Goal: Information Seeking & Learning: Learn about a topic

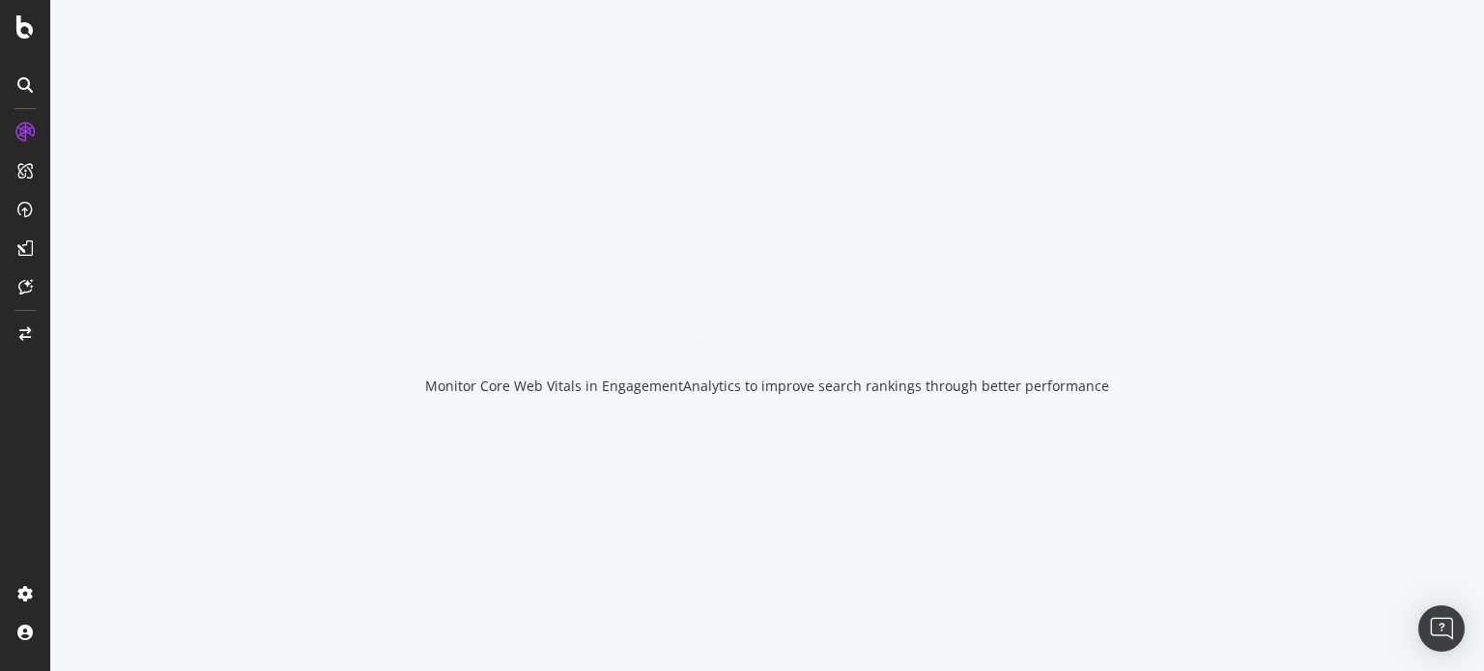
click at [425, 181] on div "Monitor Core Web Vitals in EngagementAnalytics to improve search rankings throu…" at bounding box center [766, 335] width 1433 height 671
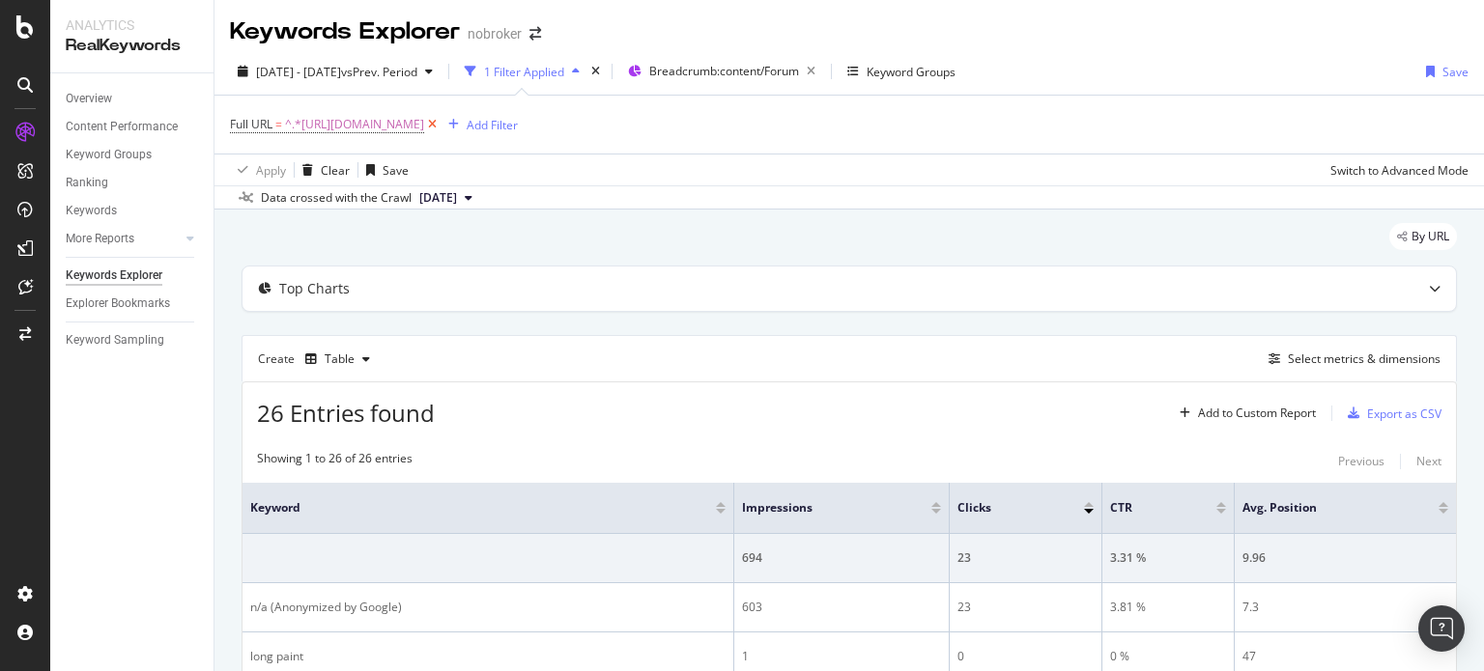
click at [440, 124] on icon at bounding box center [432, 124] width 16 height 19
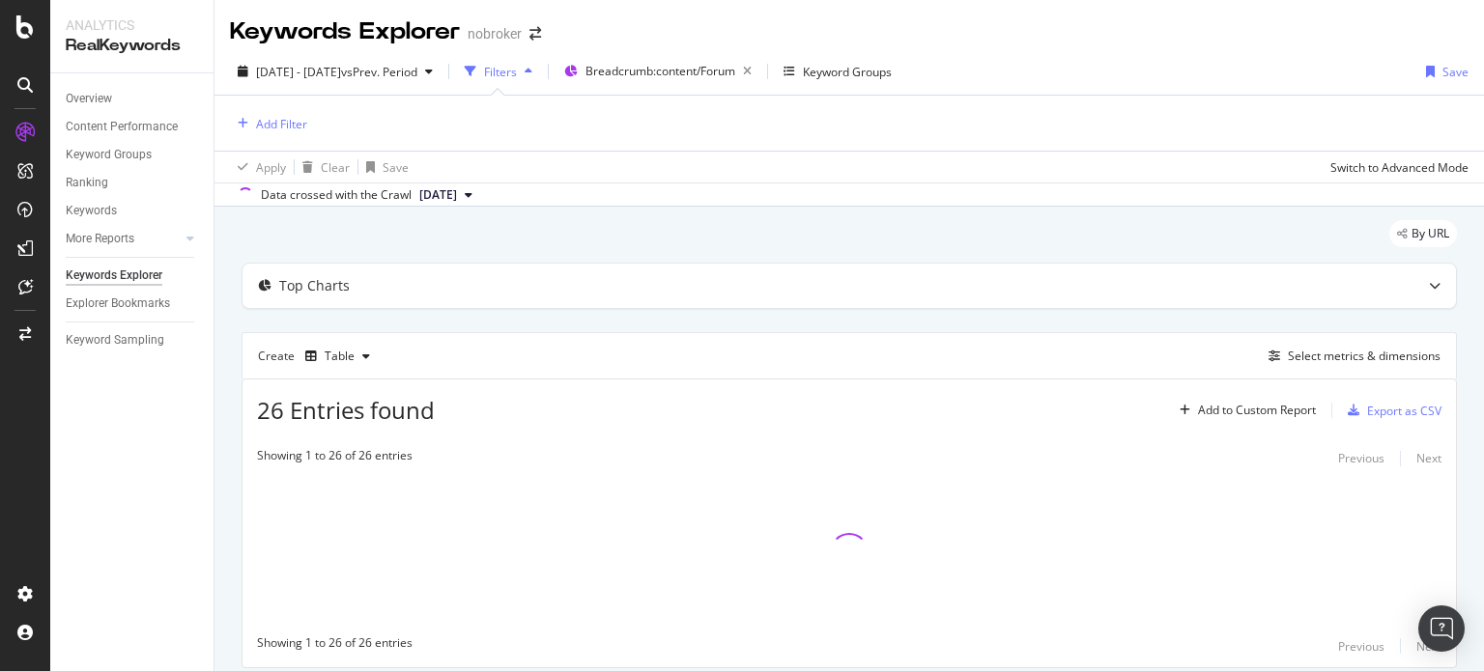
click at [288, 110] on div "Add Filter" at bounding box center [849, 123] width 1238 height 55
click at [277, 116] on div "Add Filter" at bounding box center [281, 124] width 51 height 16
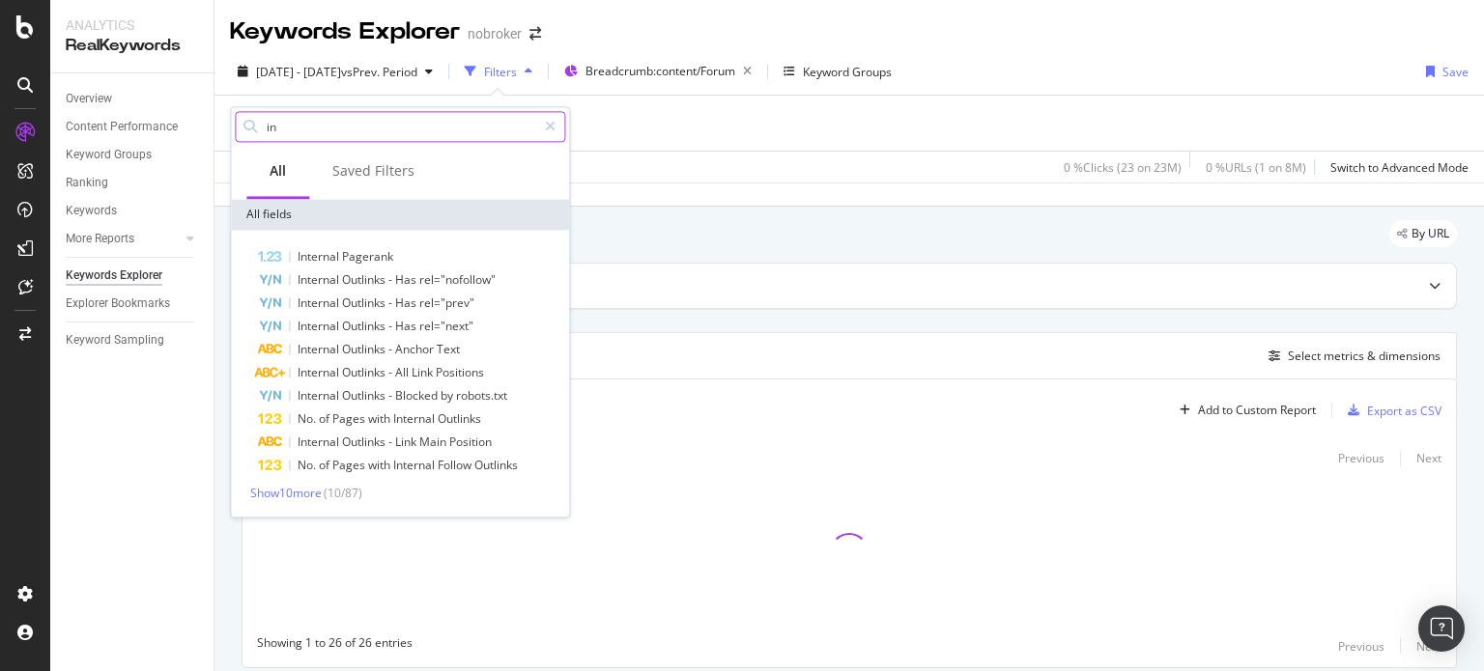
type input "i"
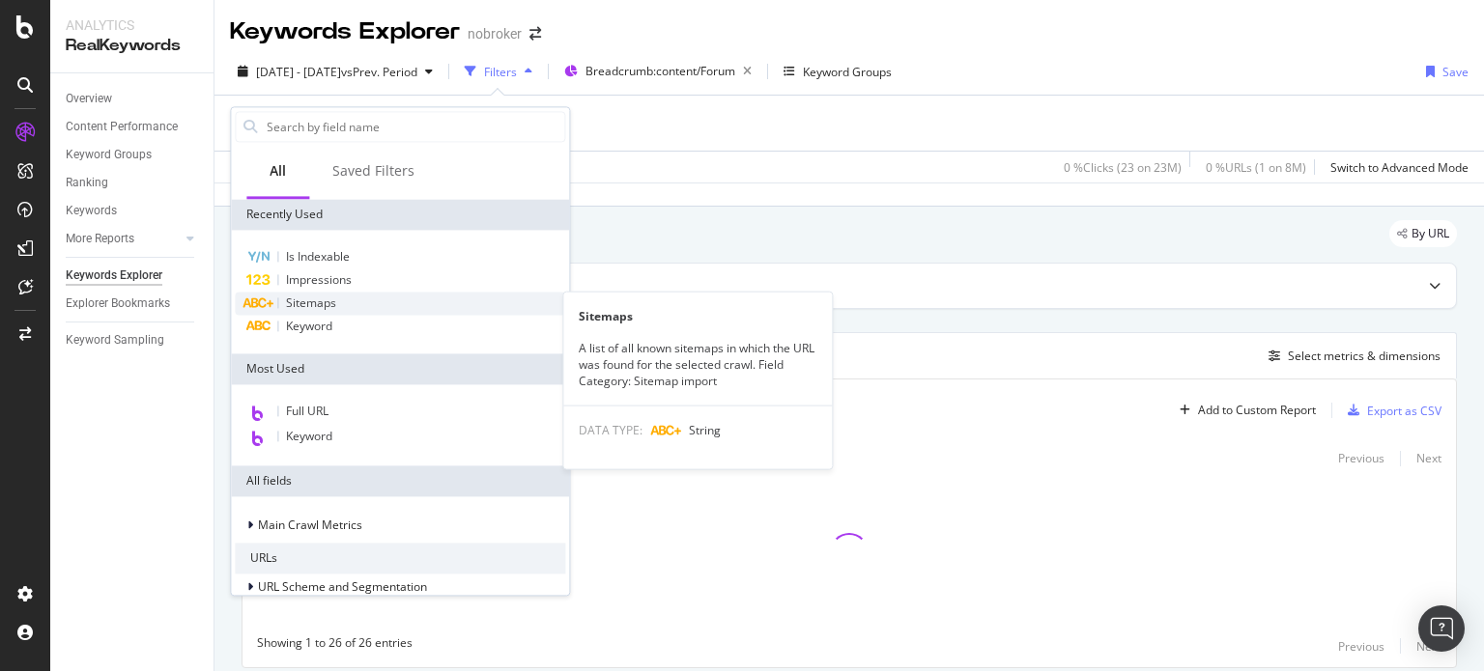
click at [329, 301] on span "Sitemaps" at bounding box center [311, 303] width 50 height 16
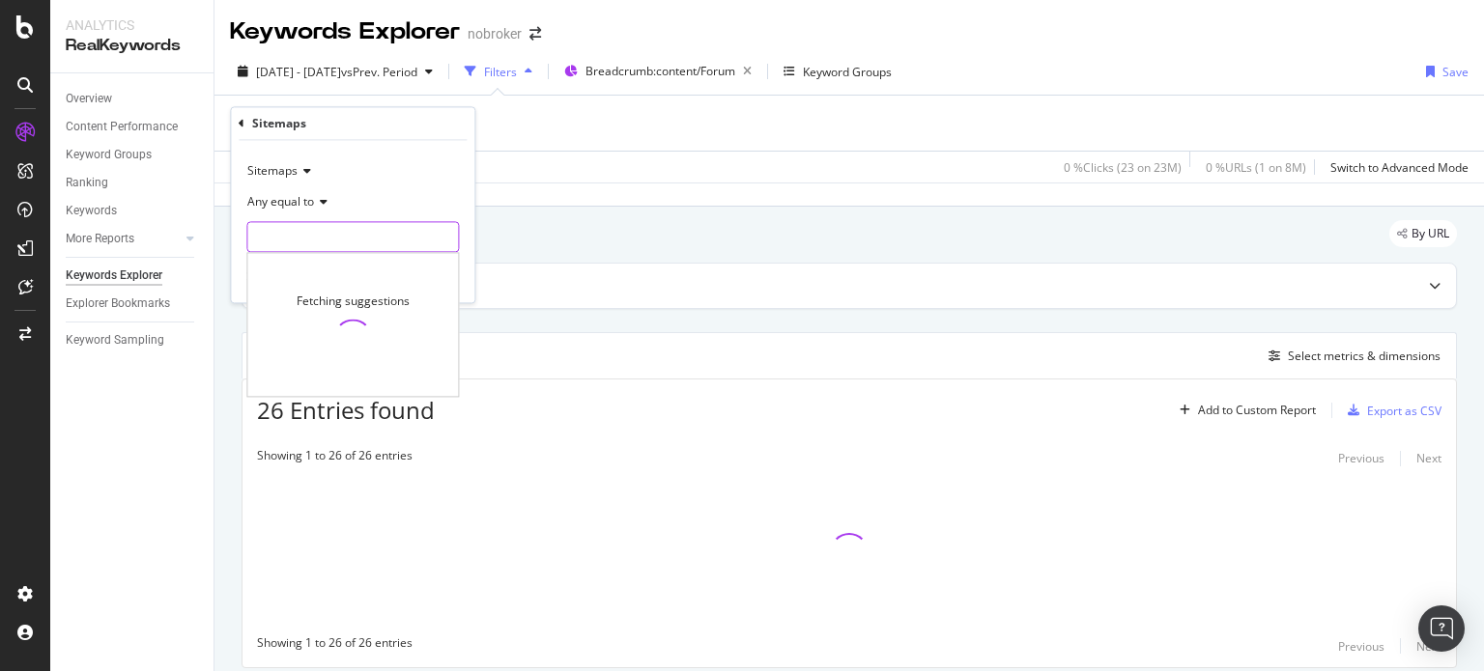
click at [299, 240] on input "text" at bounding box center [352, 237] width 211 height 31
type input "j"
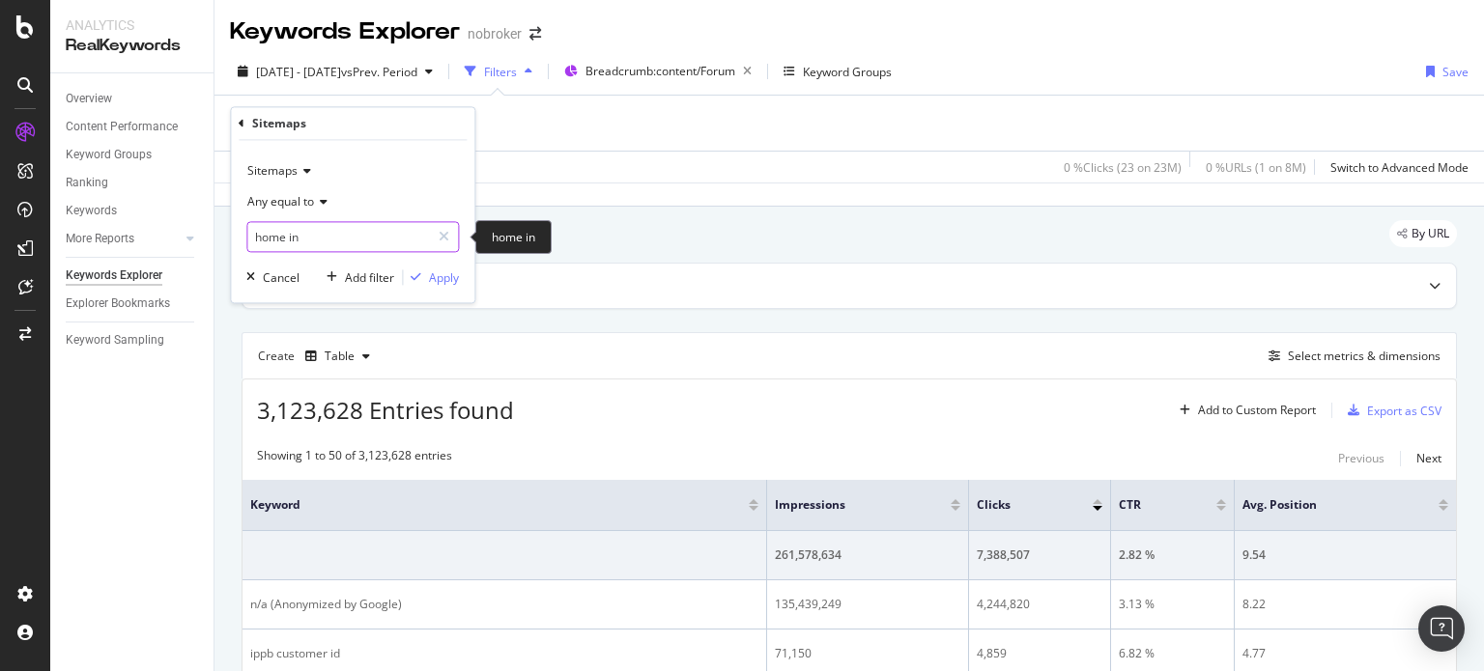
click at [375, 245] on input "home in" at bounding box center [338, 237] width 183 height 31
type input "h"
click at [348, 235] on input "inter" at bounding box center [338, 237] width 183 height 31
paste input "[URL][DOMAIN_NAME]"
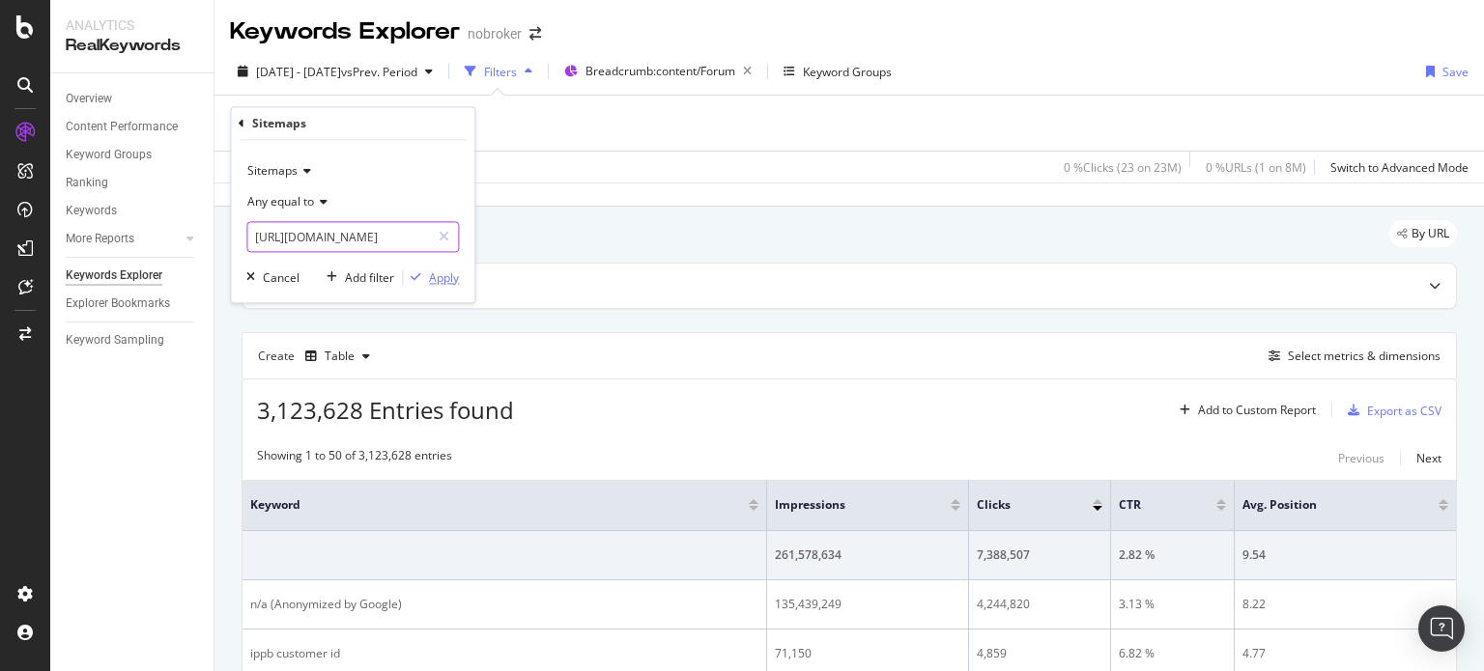
type input "[URL][DOMAIN_NAME]"
click at [436, 275] on div "Apply" at bounding box center [444, 277] width 30 height 16
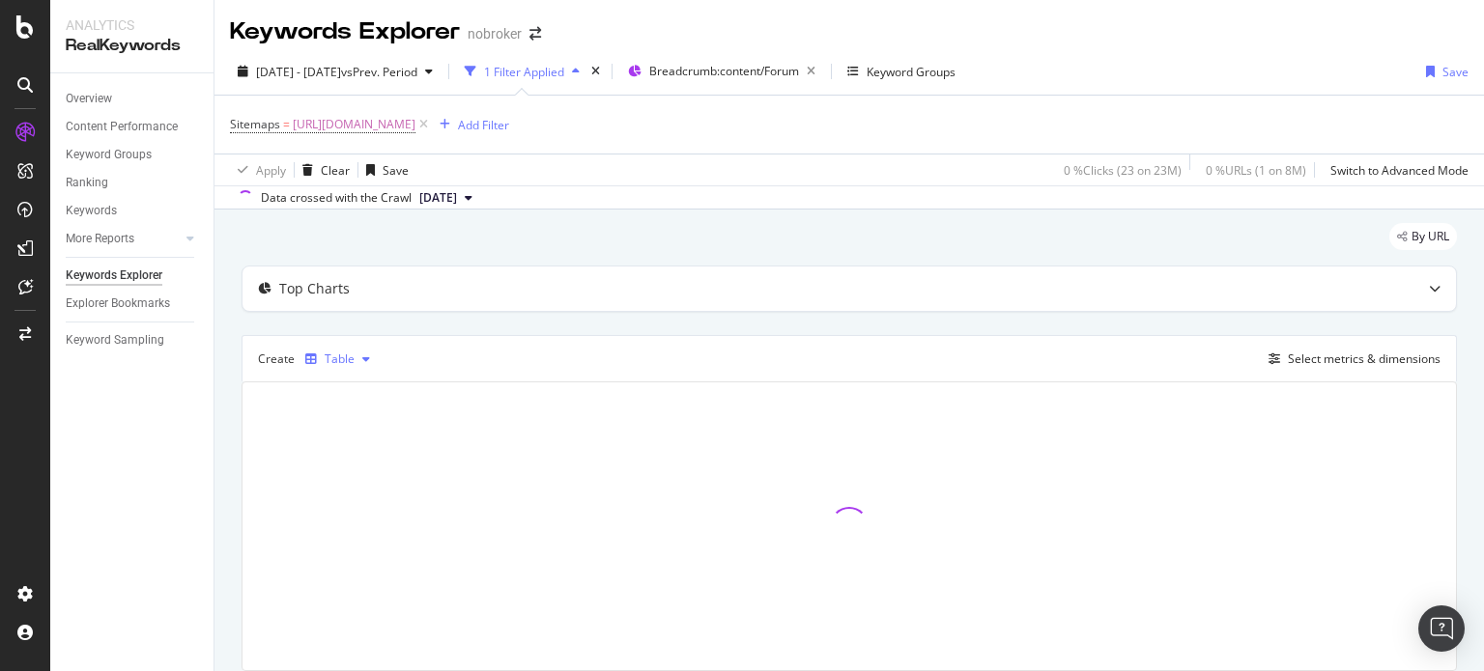
click at [340, 364] on div "Table" at bounding box center [340, 359] width 30 height 12
click at [355, 420] on div "Trend" at bounding box center [360, 422] width 32 height 16
click at [1337, 358] on div "Select metrics & dimensions" at bounding box center [1363, 359] width 153 height 16
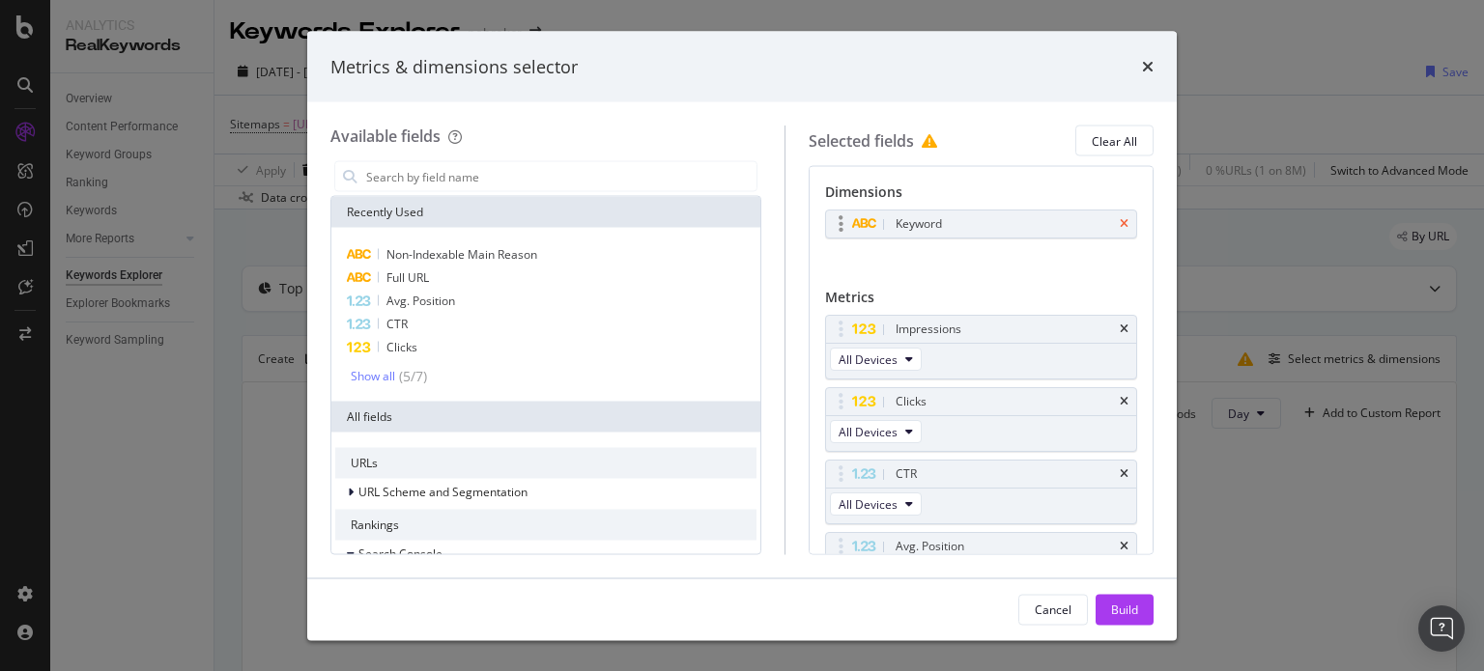
click at [1119, 223] on icon "times" at bounding box center [1123, 224] width 9 height 12
click at [599, 177] on input "modal" at bounding box center [560, 176] width 392 height 29
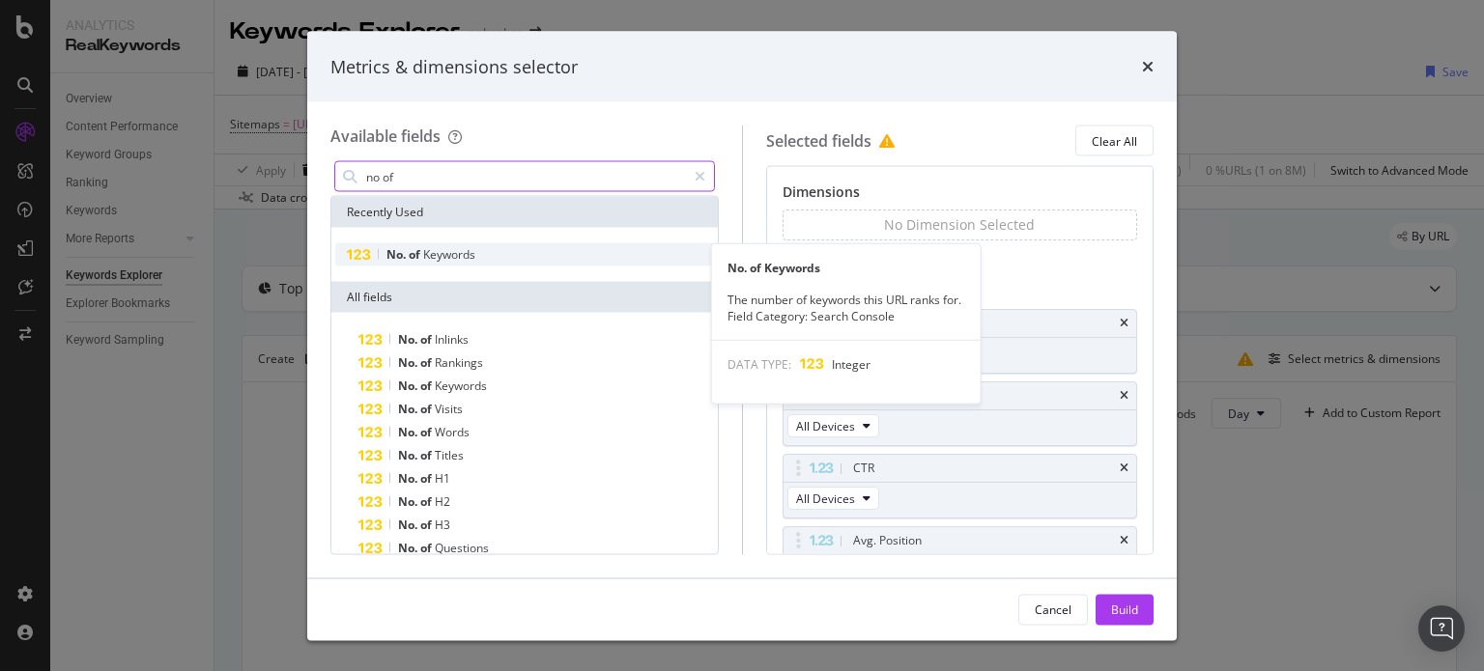
type input "no of"
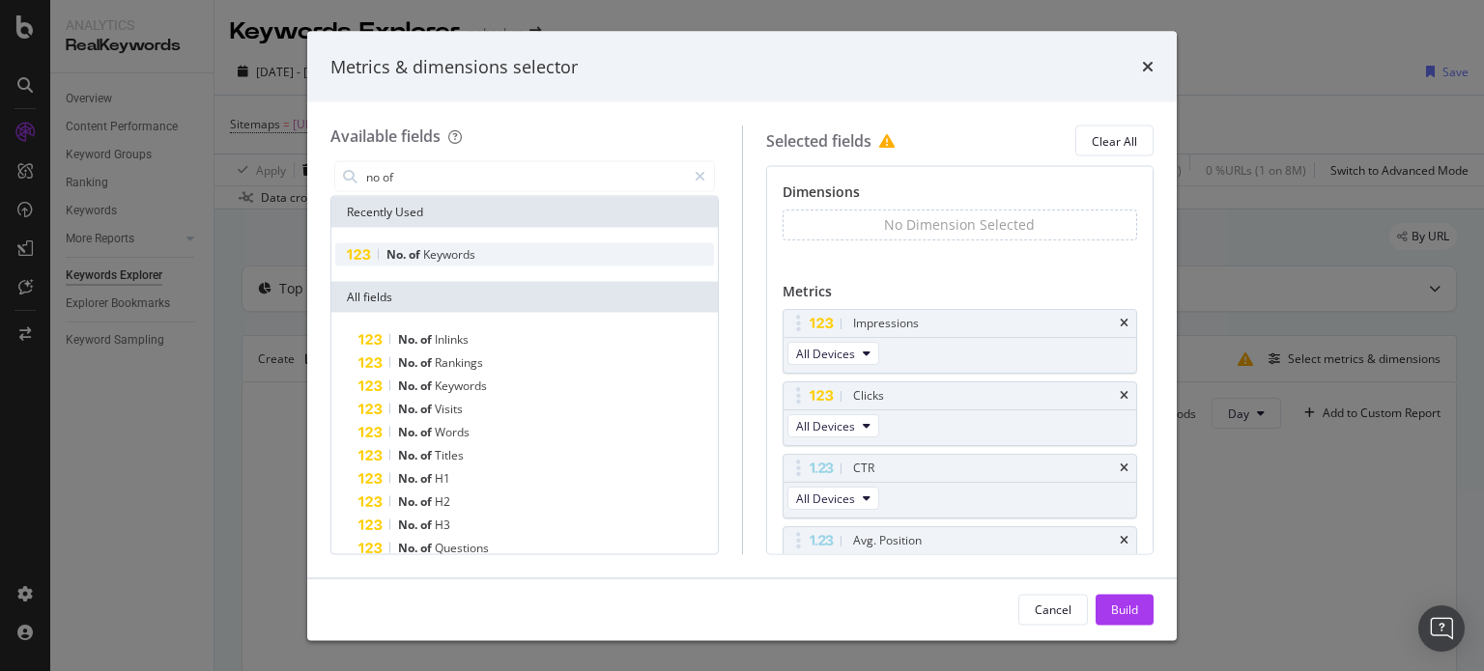
click at [448, 258] on span "Keywords" at bounding box center [449, 254] width 52 height 16
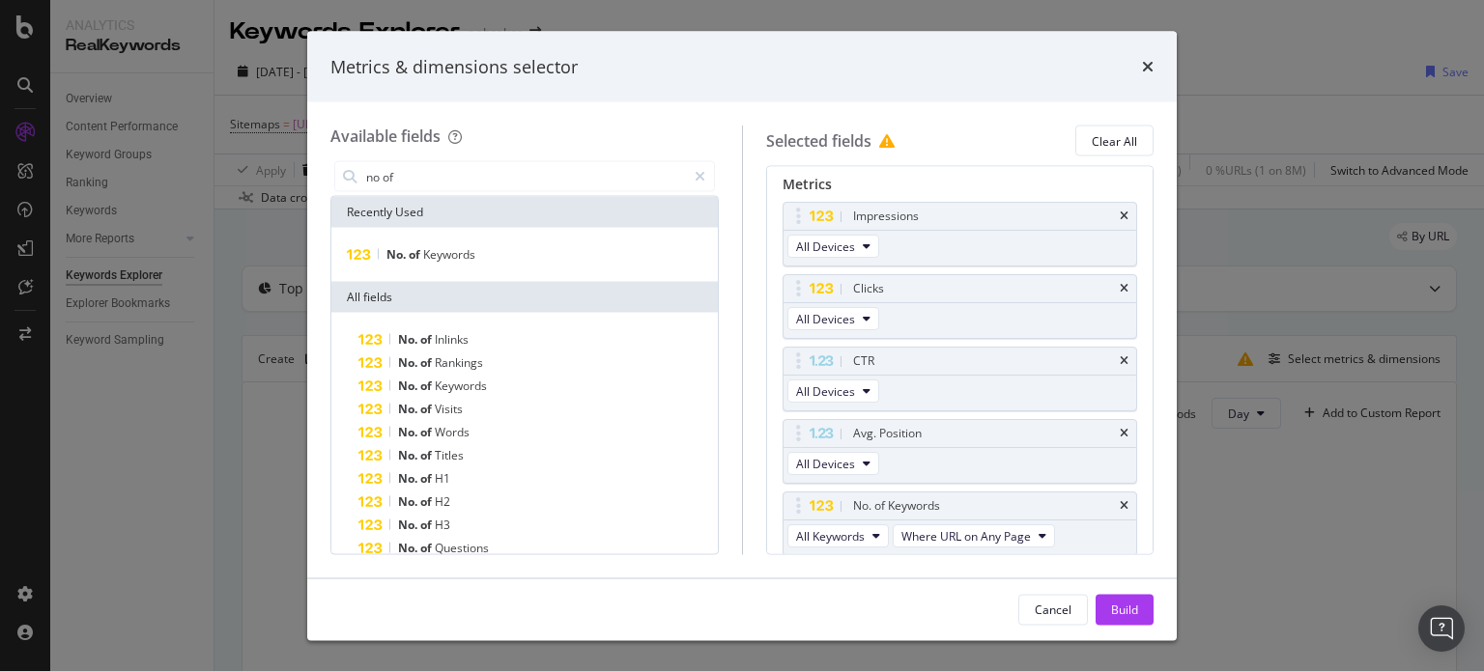
scroll to position [171, 0]
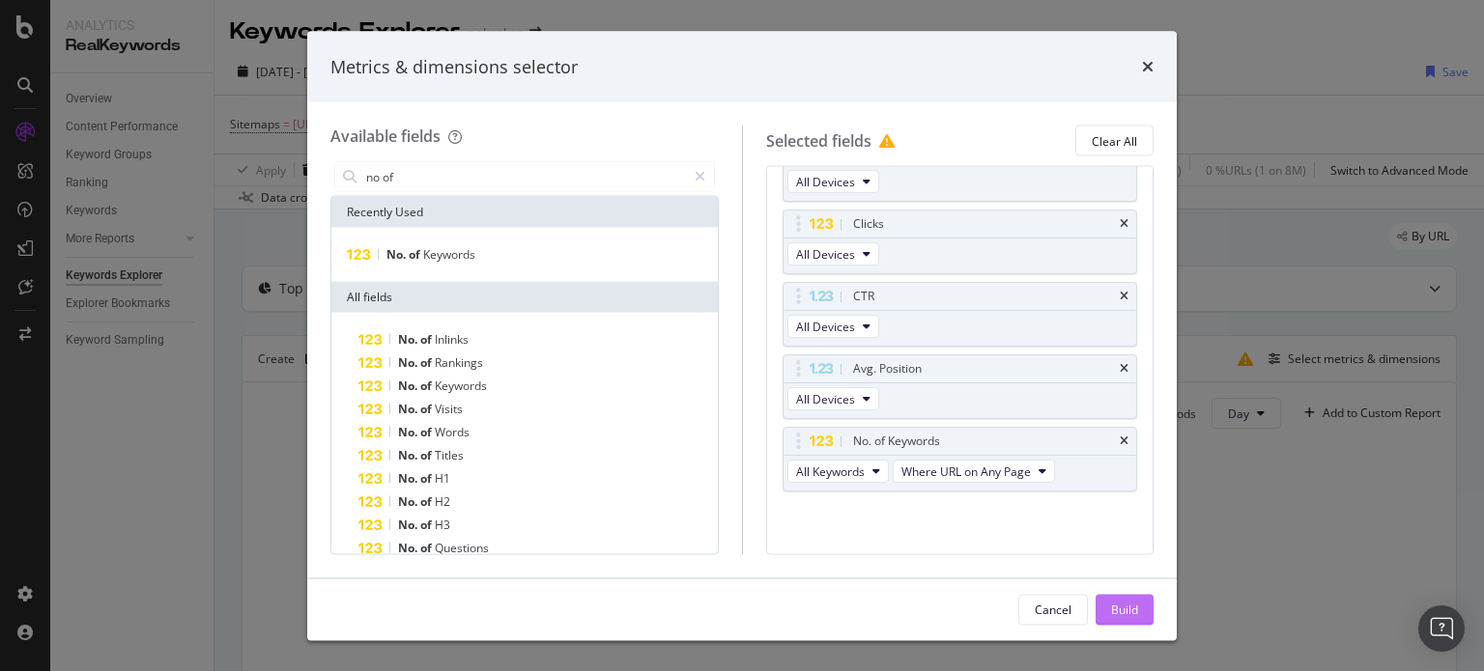
click at [1121, 613] on div "Build" at bounding box center [1124, 609] width 27 height 16
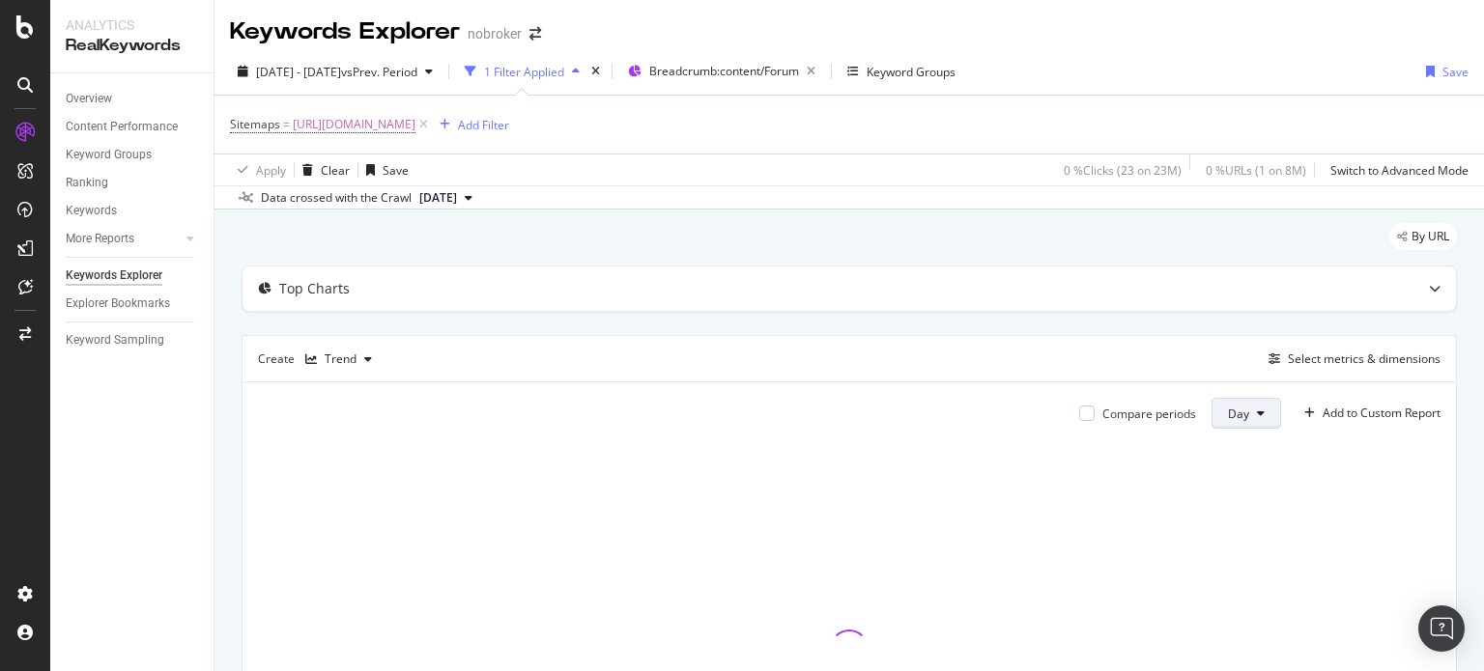
click at [1237, 406] on button "Day" at bounding box center [1246, 413] width 70 height 31
click at [1225, 525] on span "Month" at bounding box center [1229, 522] width 35 height 17
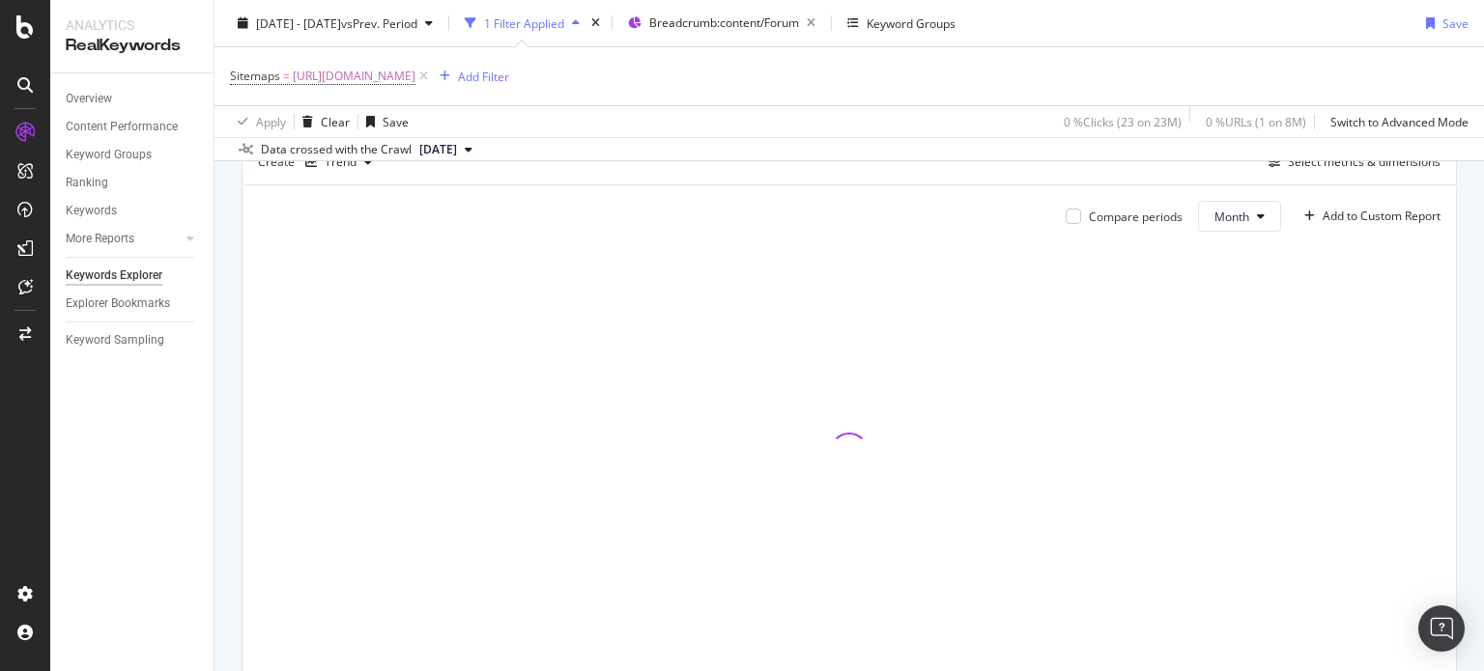
drag, startPoint x: 1483, startPoint y: 324, endPoint x: 1483, endPoint y: 466, distance: 142.0
click at [1483, 466] on div "Keywords Explorer nobroker [DATE] - [DATE] vs Prev. Period 1 Filter Applied Bre…" at bounding box center [848, 335] width 1269 height 671
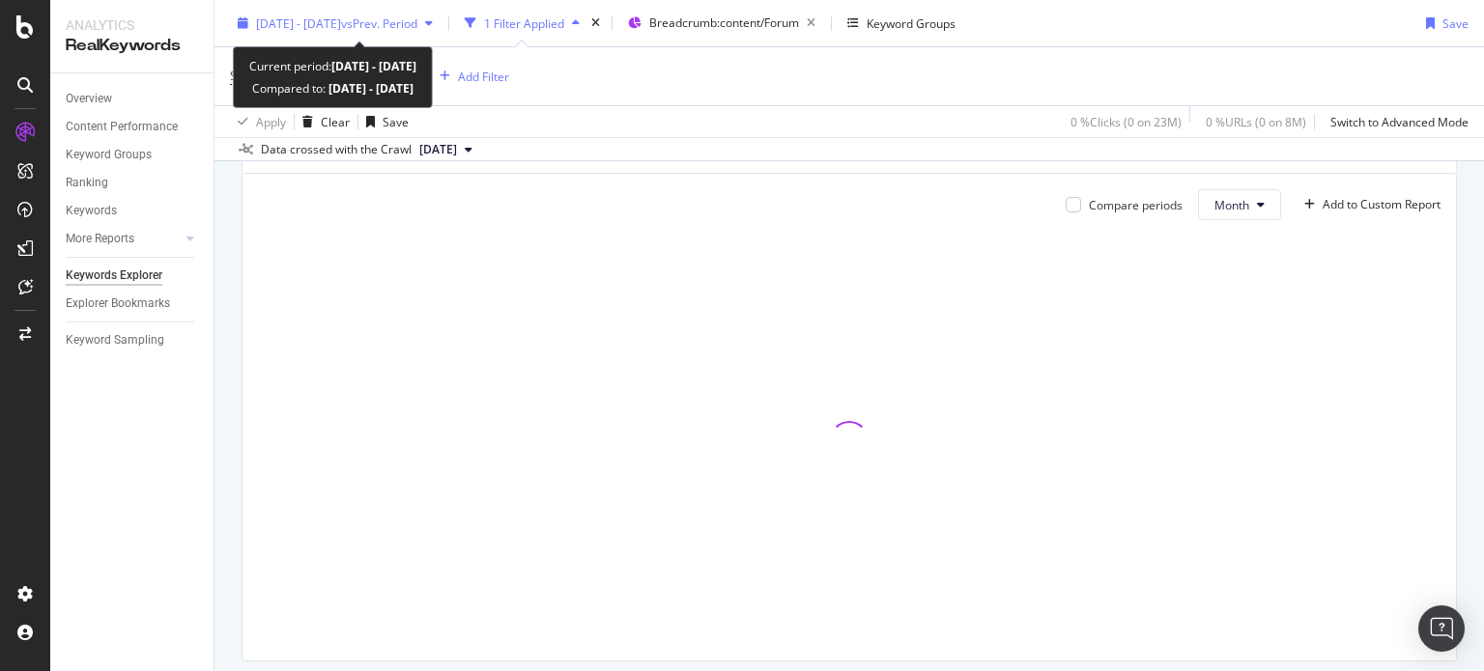
click at [341, 26] on span "[DATE] - [DATE]" at bounding box center [298, 22] width 85 height 16
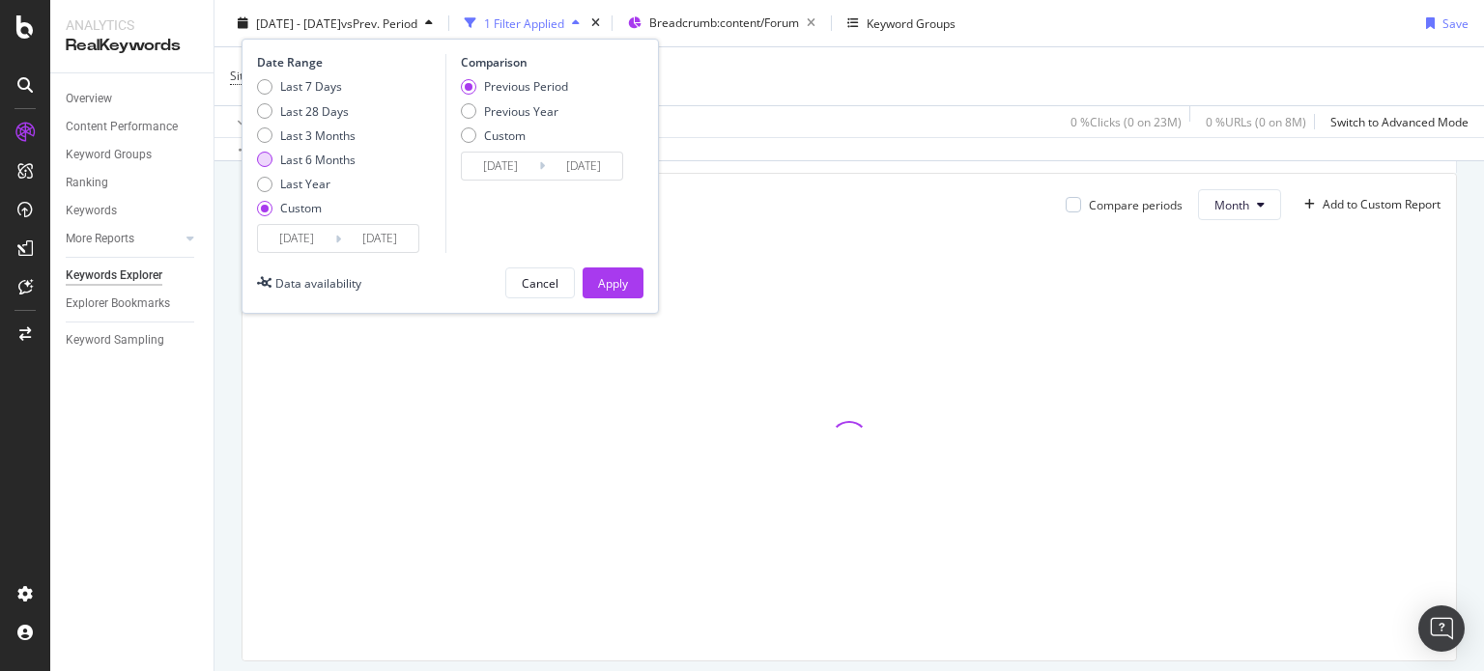
click at [316, 157] on div "Last 6 Months" at bounding box center [317, 160] width 75 height 16
type input "[DATE]"
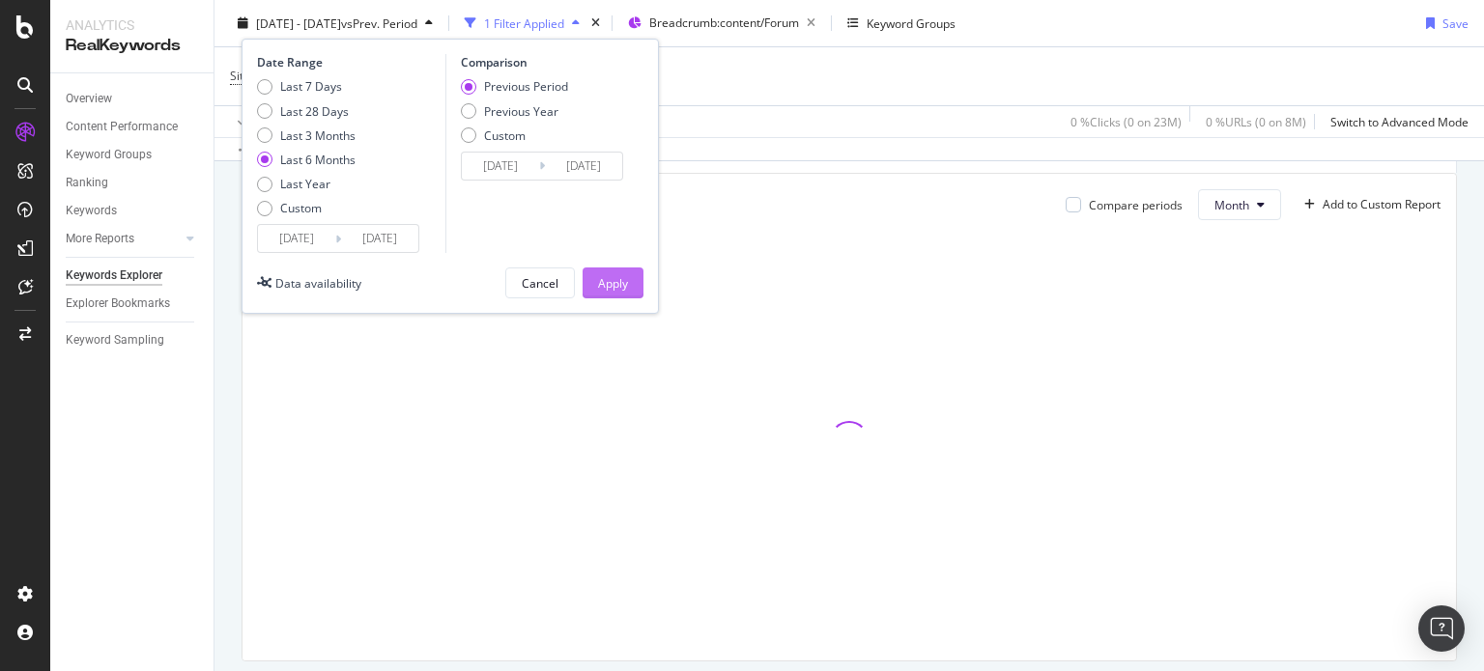
click at [630, 278] on button "Apply" at bounding box center [612, 283] width 61 height 31
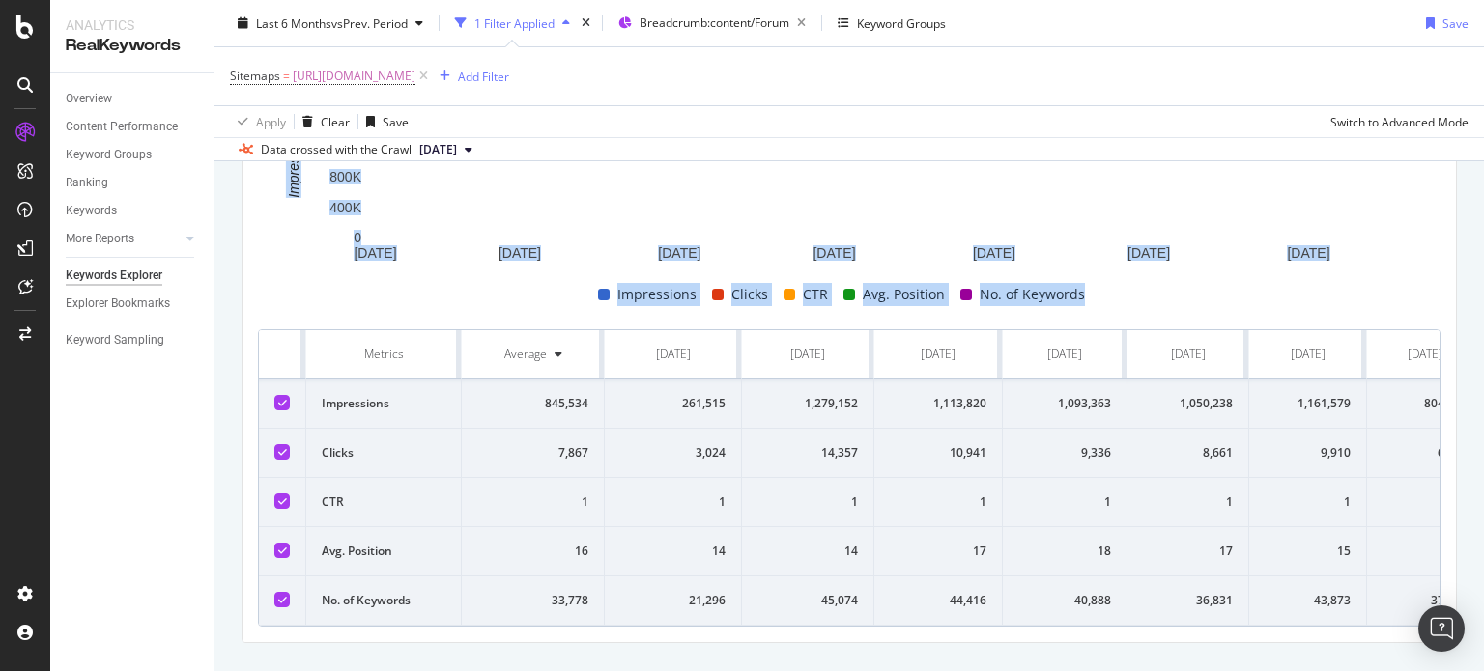
scroll to position [421, 0]
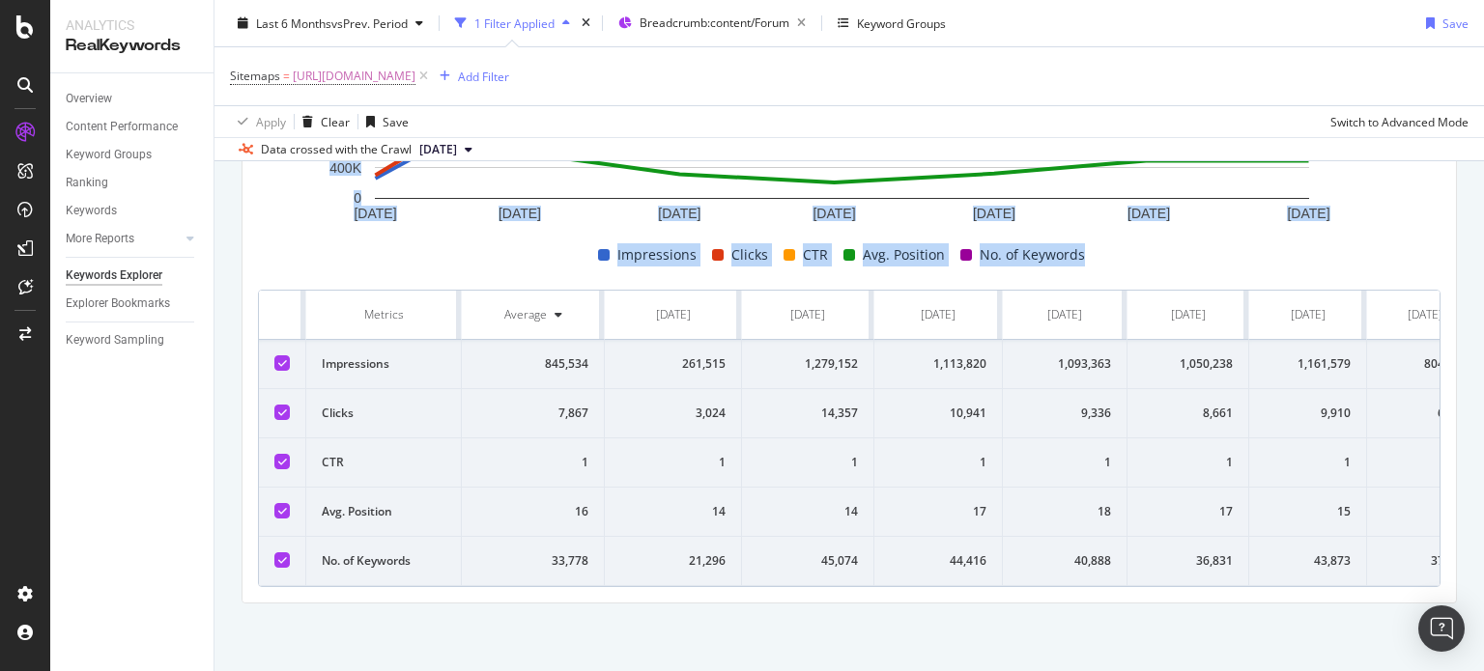
drag, startPoint x: 1483, startPoint y: 354, endPoint x: 1483, endPoint y: 497, distance: 142.9
click at [1483, 497] on div "Keywords Explorer nobroker Last 6 Months vs Prev. Period 1 Filter Applied Bread…" at bounding box center [848, 335] width 1269 height 671
click at [495, 618] on div "By URL Top Charts Create Trend Select metrics & dimensions Compare periods Mont…" at bounding box center [848, 235] width 1269 height 871
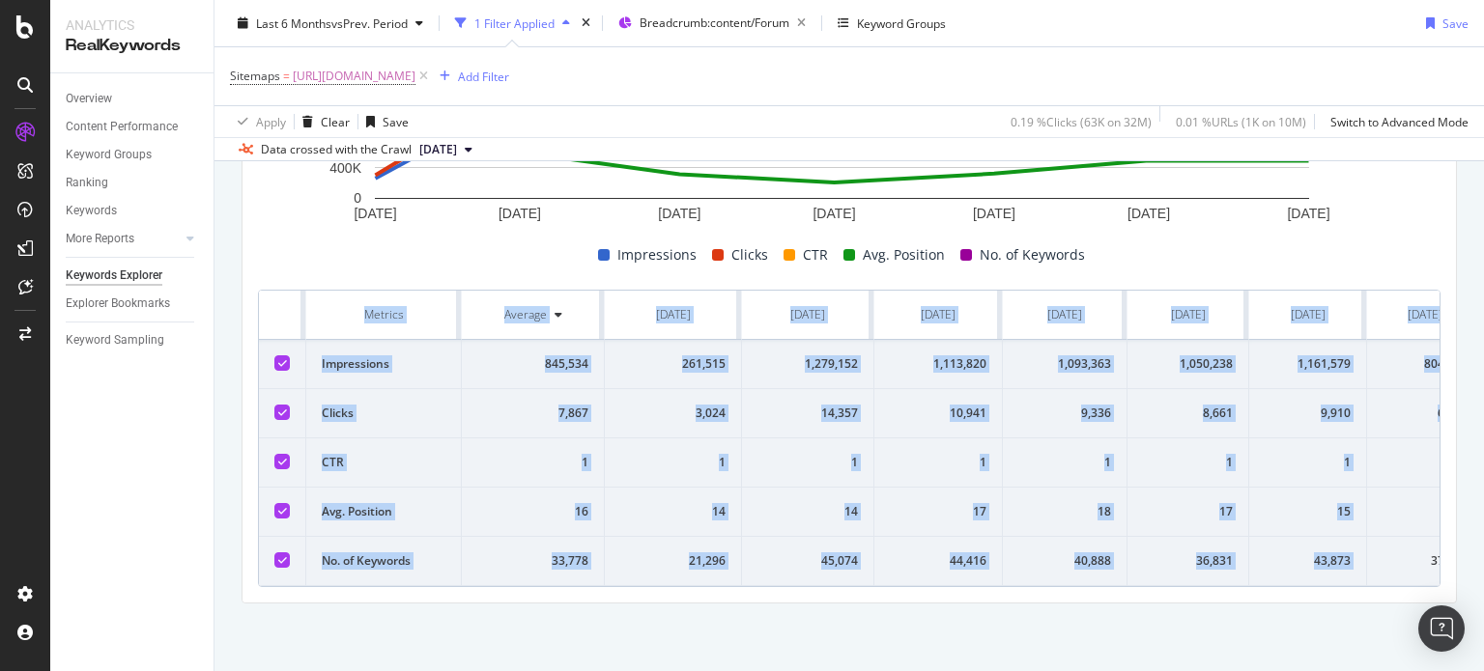
scroll to position [0, 57]
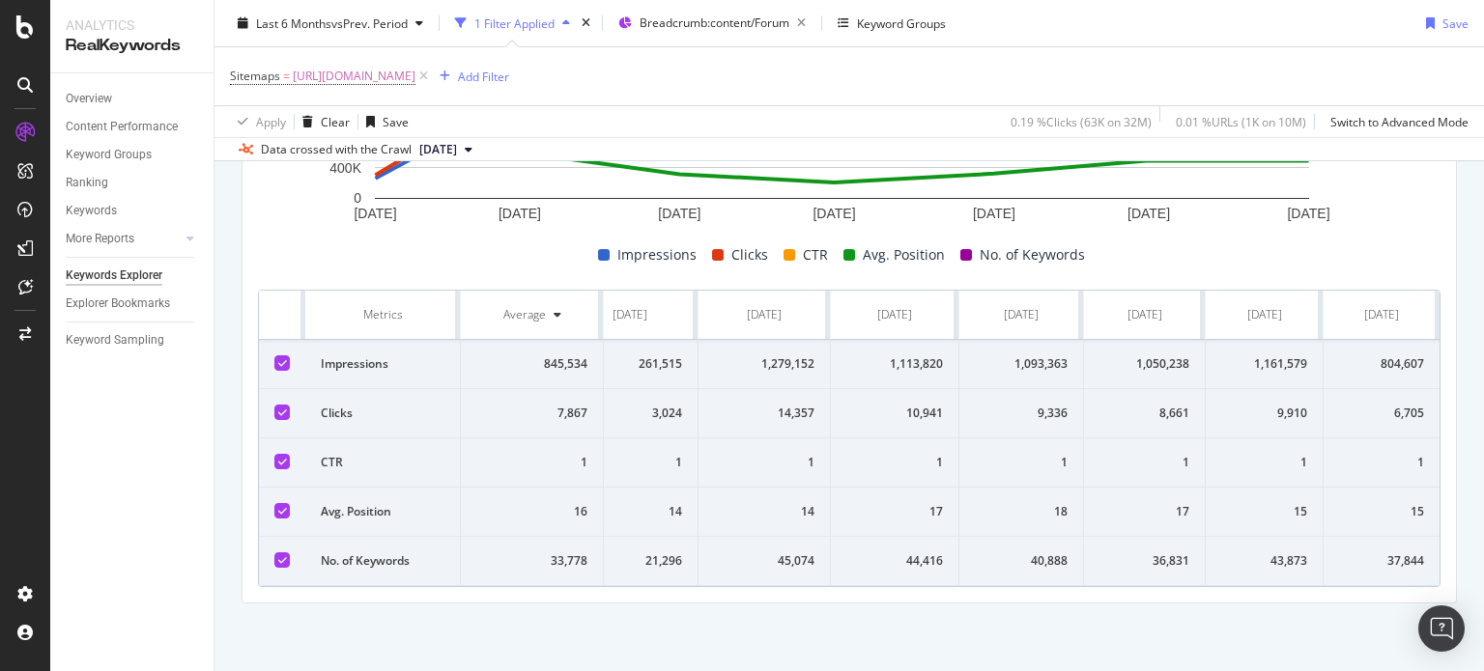
drag, startPoint x: 269, startPoint y: 297, endPoint x: 1483, endPoint y: 608, distance: 1253.5
click at [1483, 608] on div "Keywords Explorer nobroker Last 6 Months vs Prev. Period 1 Filter Applied Bread…" at bounding box center [848, 335] width 1269 height 671
copy thead
click at [1132, 623] on div "By URL Top Charts Create Trend Select metrics & dimensions Compare periods Mont…" at bounding box center [848, 235] width 1269 height 871
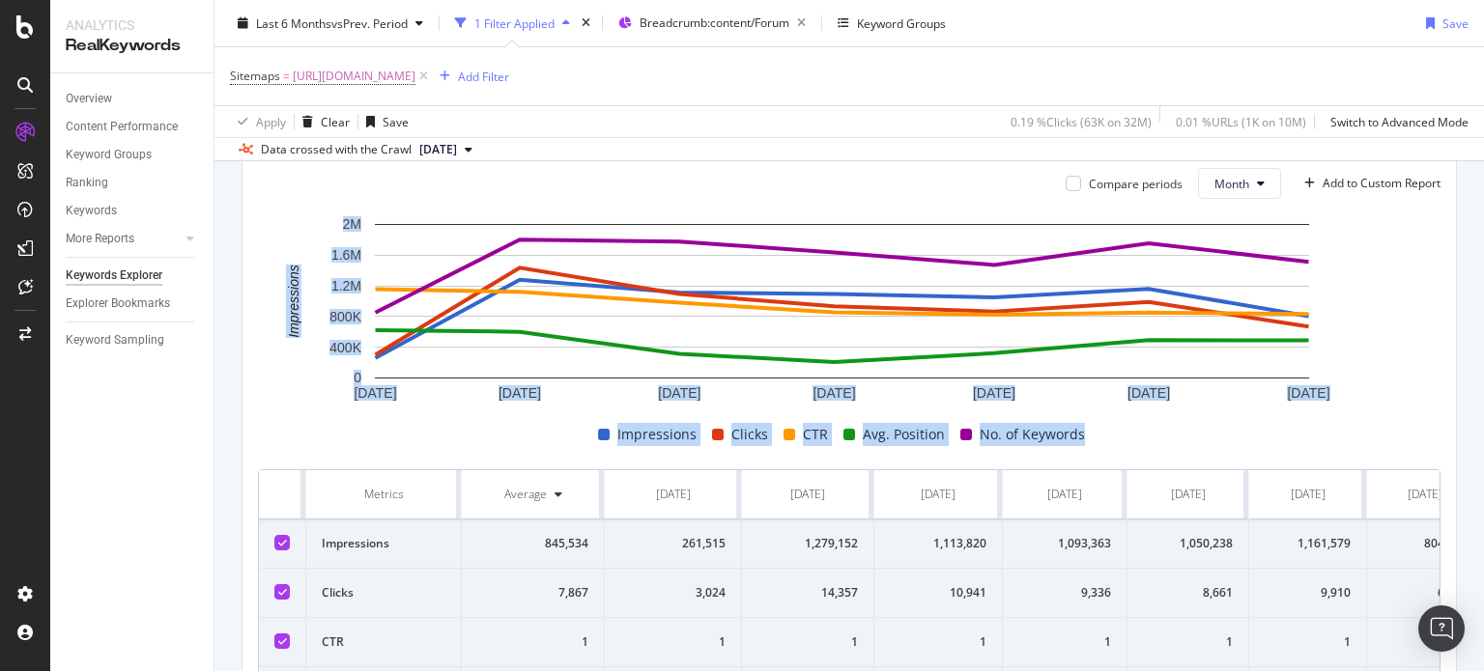
scroll to position [0, 0]
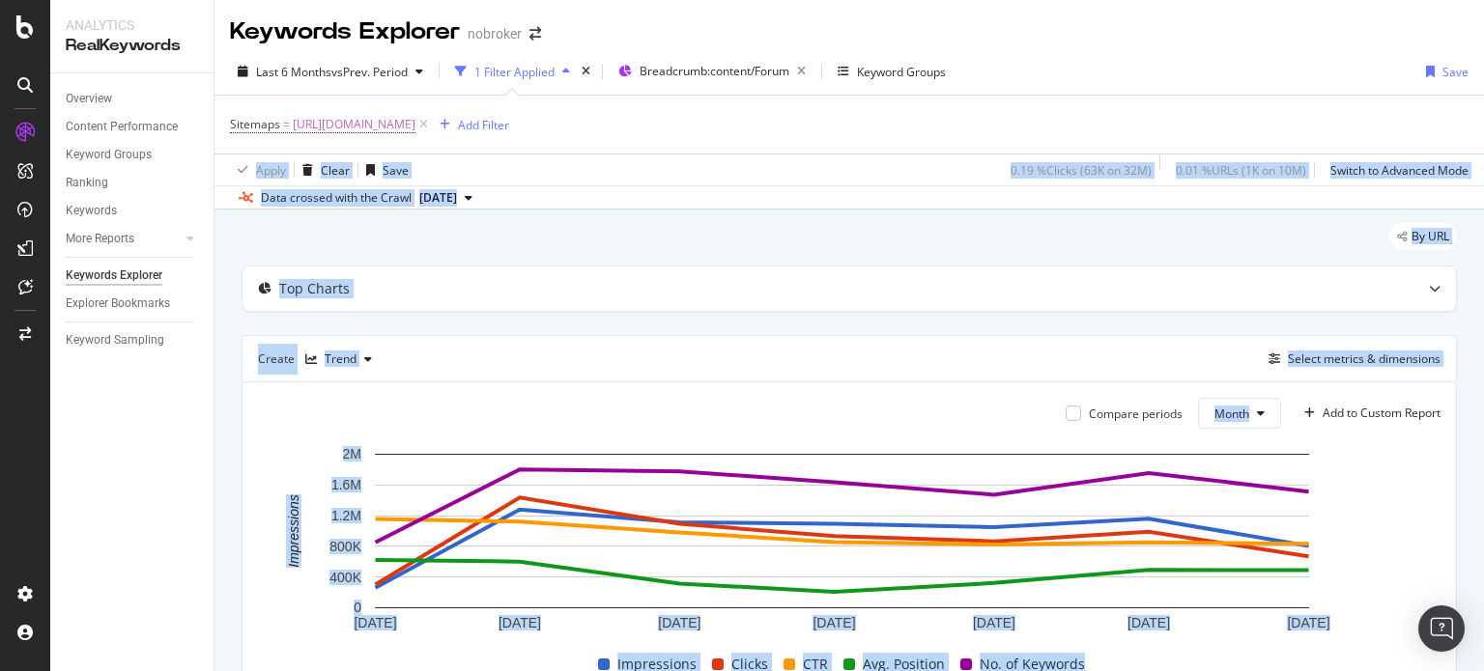
drag, startPoint x: 1483, startPoint y: 508, endPoint x: 1481, endPoint y: 129, distance: 378.6
click at [1481, 129] on div "Keywords Explorer nobroker Last 6 Months vs Prev. Period 1 Filter Applied Bread…" at bounding box center [848, 335] width 1269 height 671
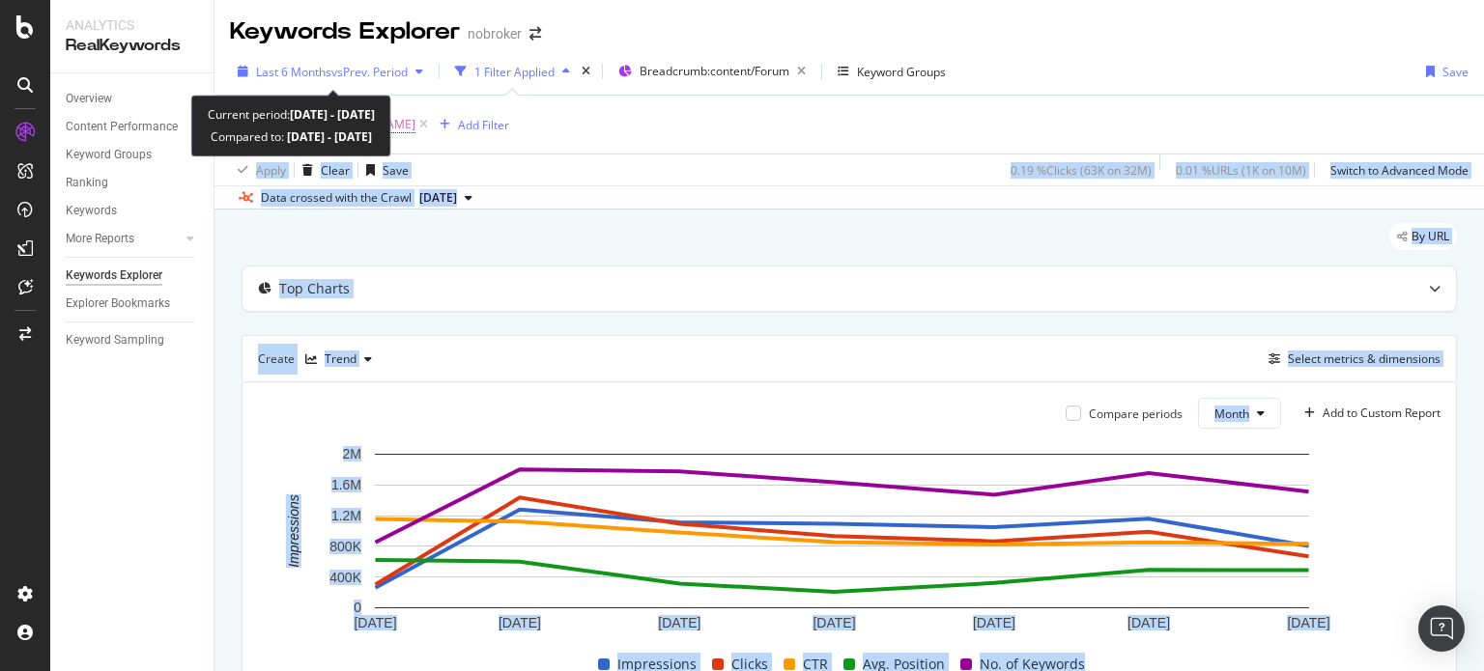
click at [350, 76] on span "vs Prev. Period" at bounding box center [369, 72] width 76 height 16
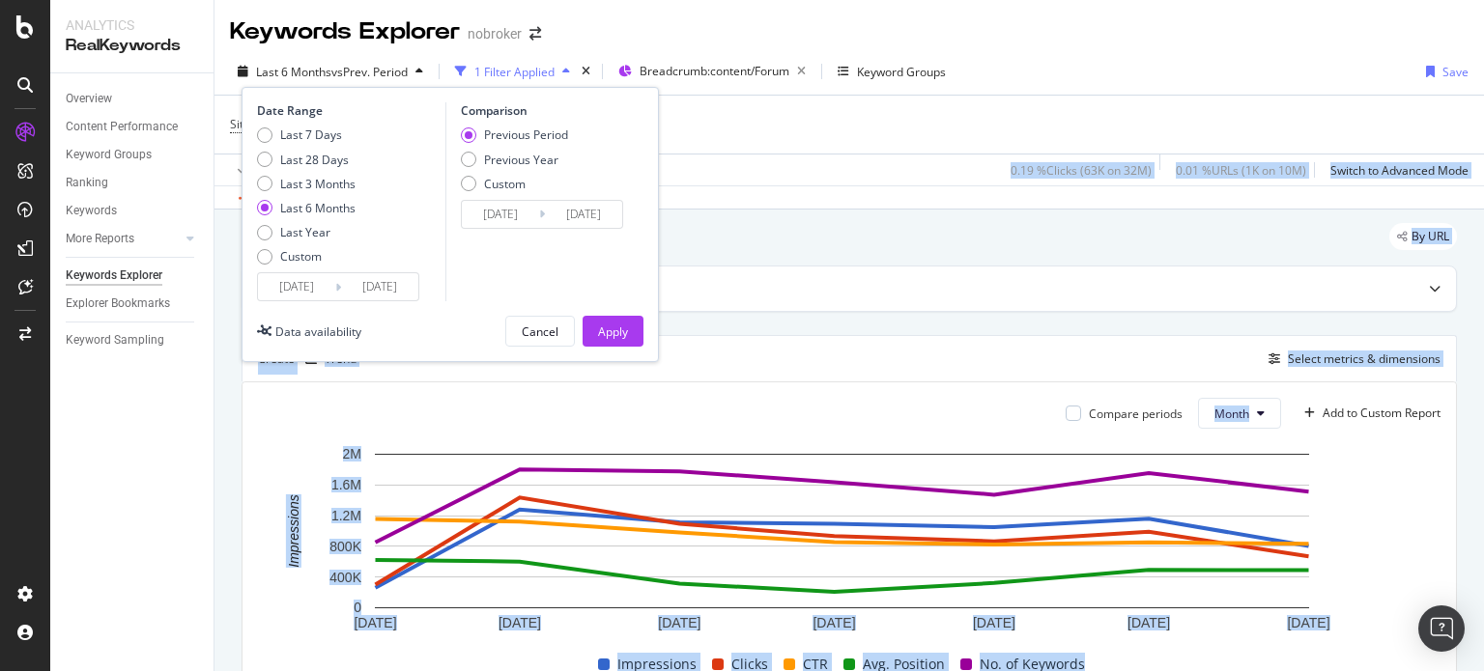
click at [371, 283] on input "[DATE]" at bounding box center [379, 286] width 77 height 27
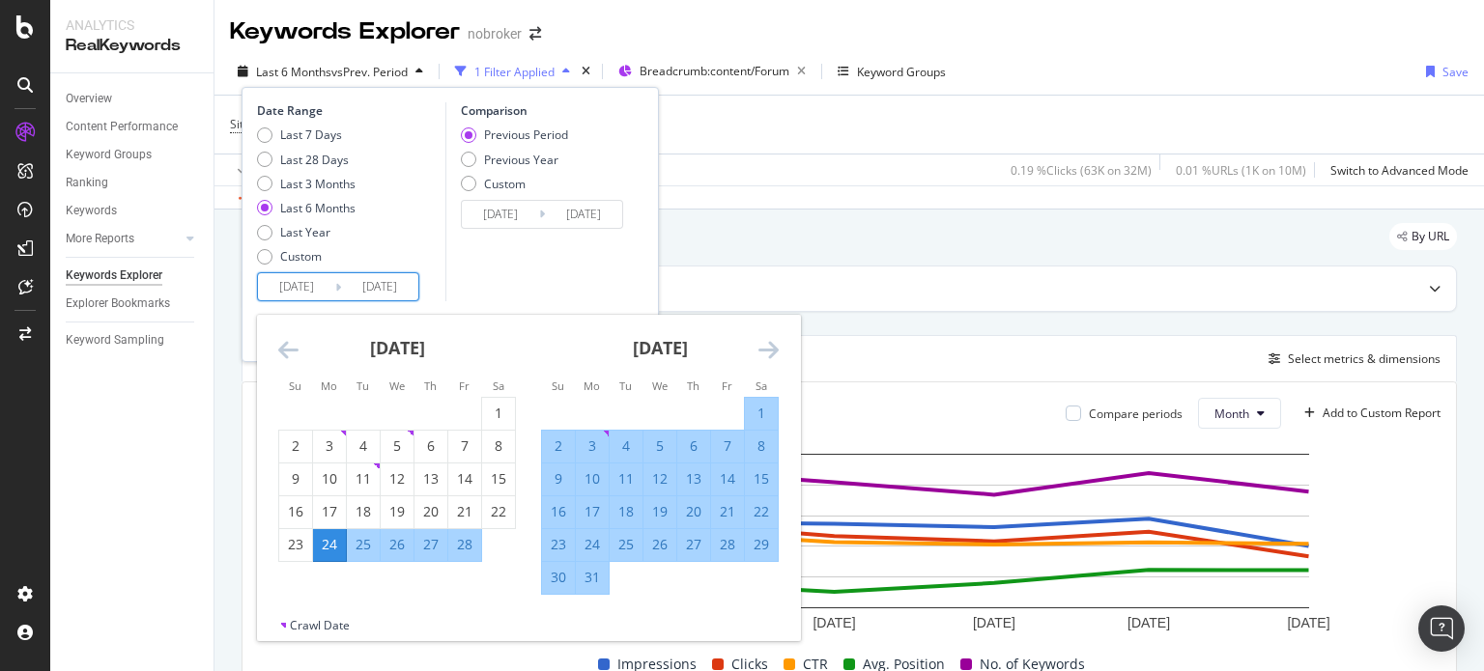
click at [286, 291] on input "[DATE]" at bounding box center [296, 286] width 77 height 27
click at [753, 412] on div "1" at bounding box center [761, 413] width 33 height 19
type input "[DATE]"
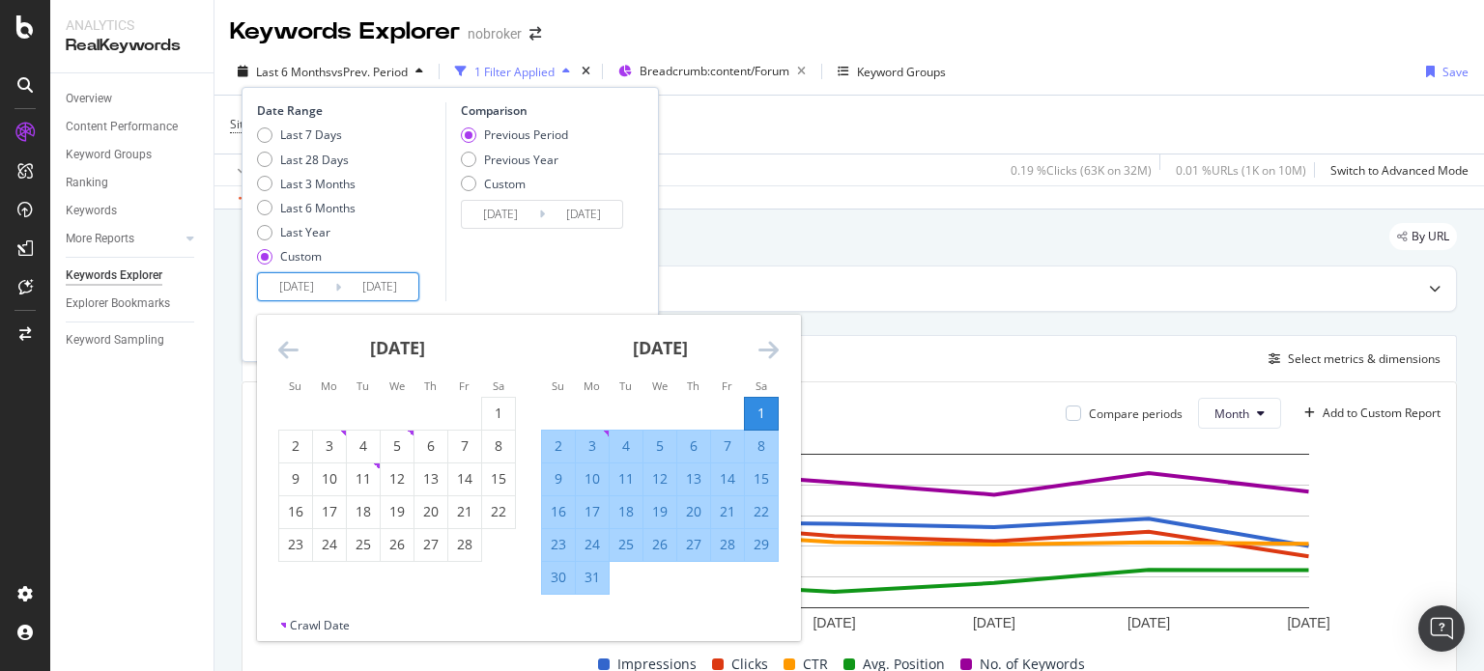
click at [539, 259] on div "Comparison Previous Period Previous Year Custom [DATE] Navigate forward to inte…" at bounding box center [537, 201] width 184 height 199
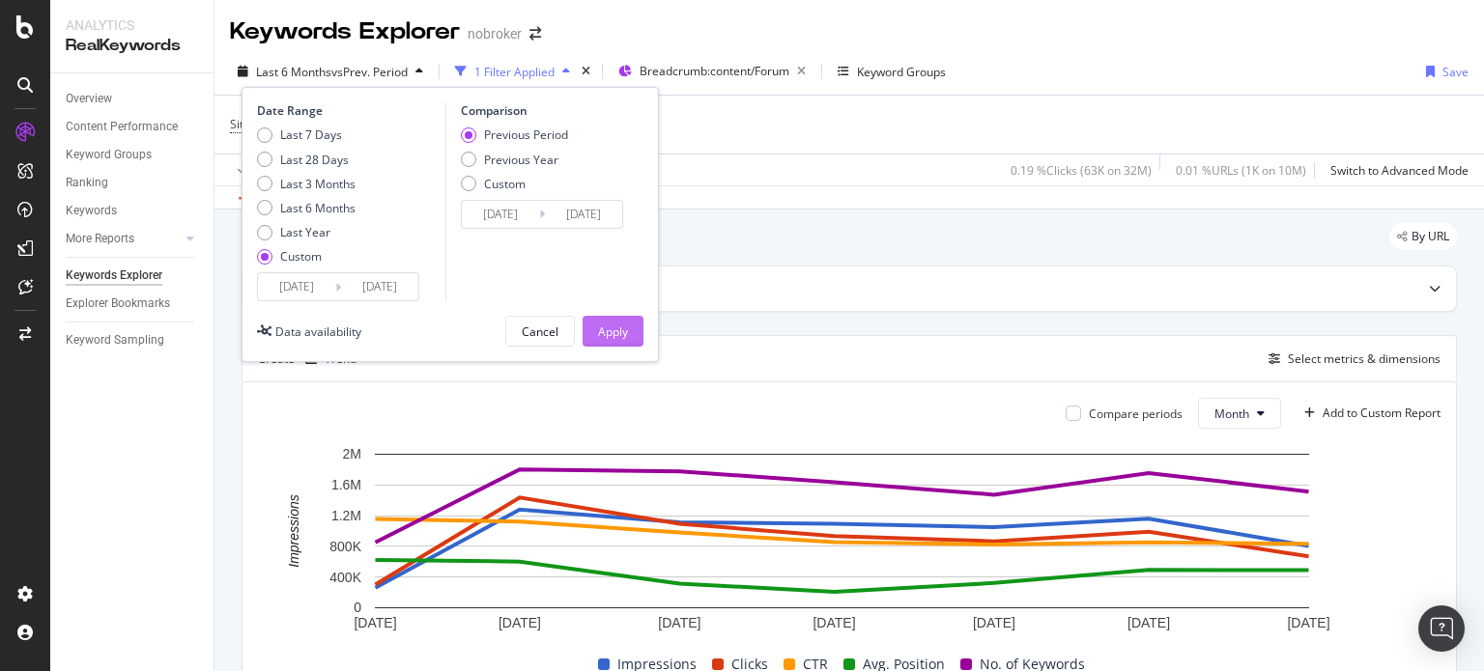
click at [630, 322] on button "Apply" at bounding box center [612, 331] width 61 height 31
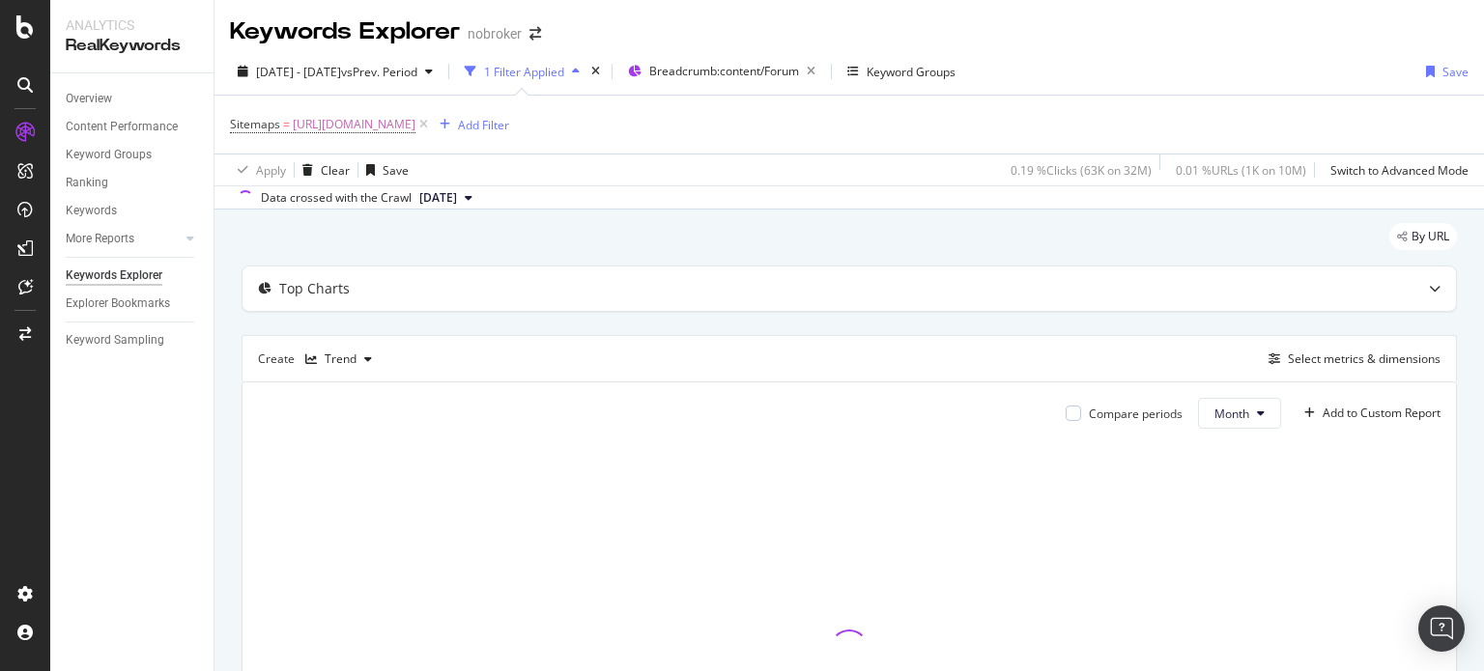
click at [457, 201] on span "[DATE]" at bounding box center [438, 197] width 38 height 17
click at [710, 227] on div "By URL" at bounding box center [848, 244] width 1215 height 42
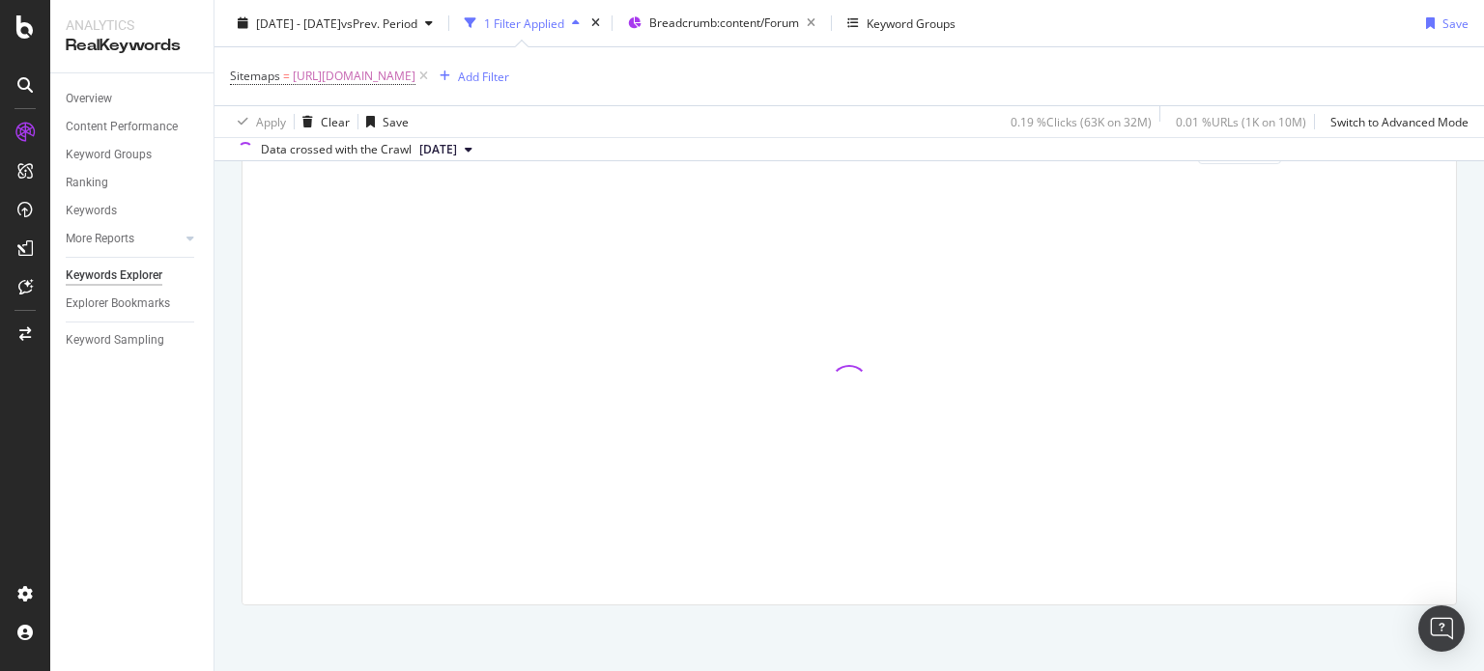
click at [457, 142] on span "[DATE]" at bounding box center [438, 149] width 38 height 17
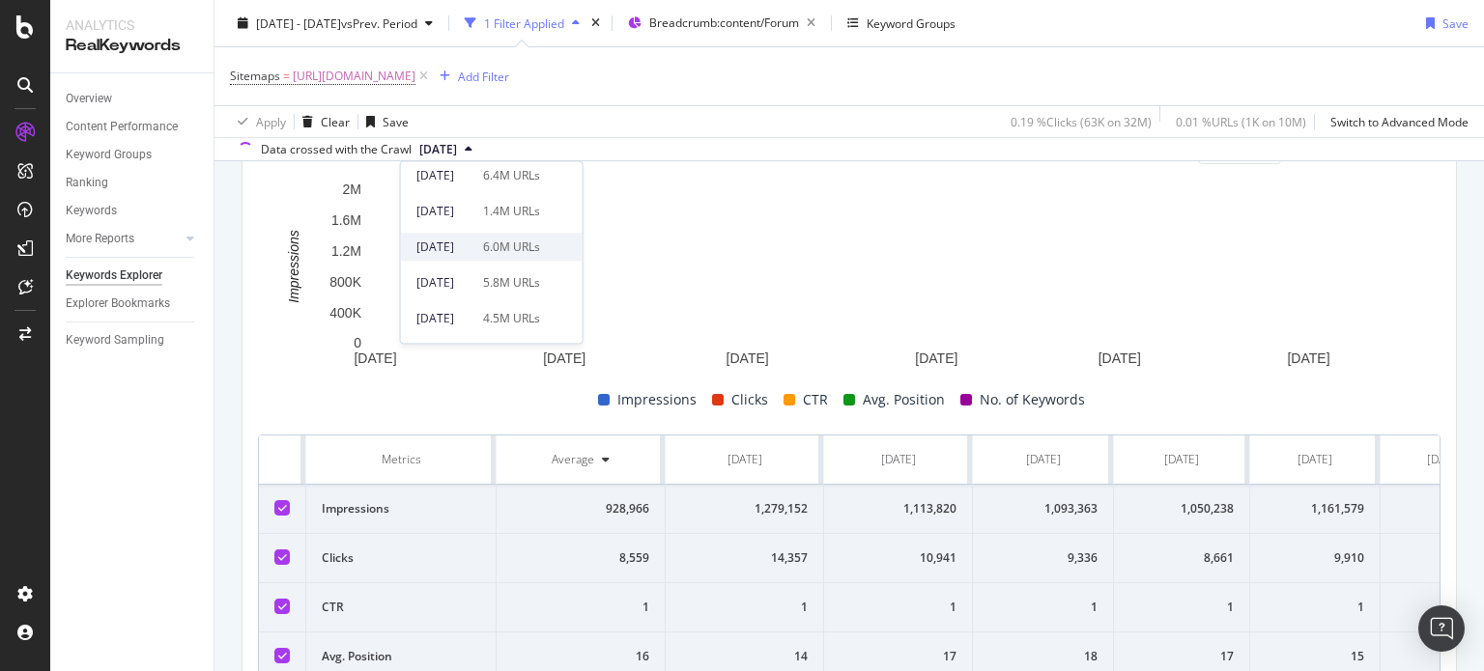
click at [471, 242] on div "[DATE]" at bounding box center [443, 247] width 55 height 17
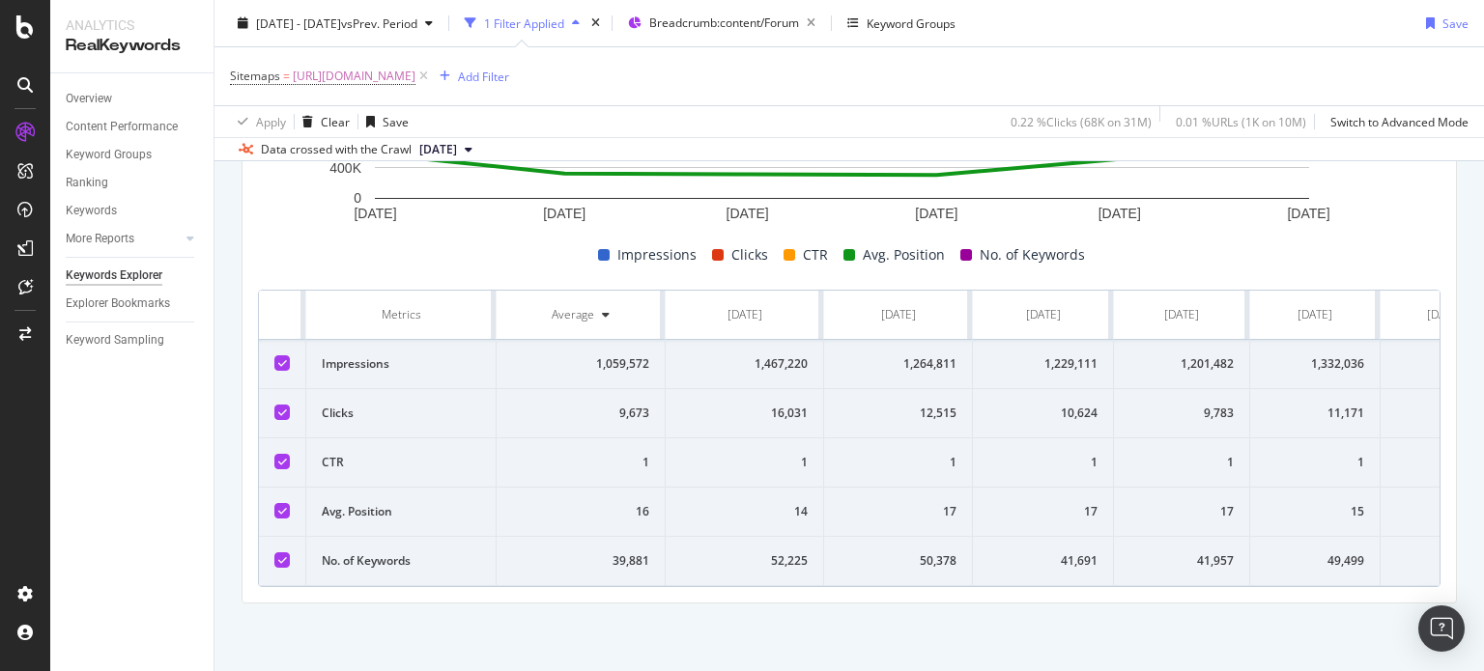
scroll to position [0, 81]
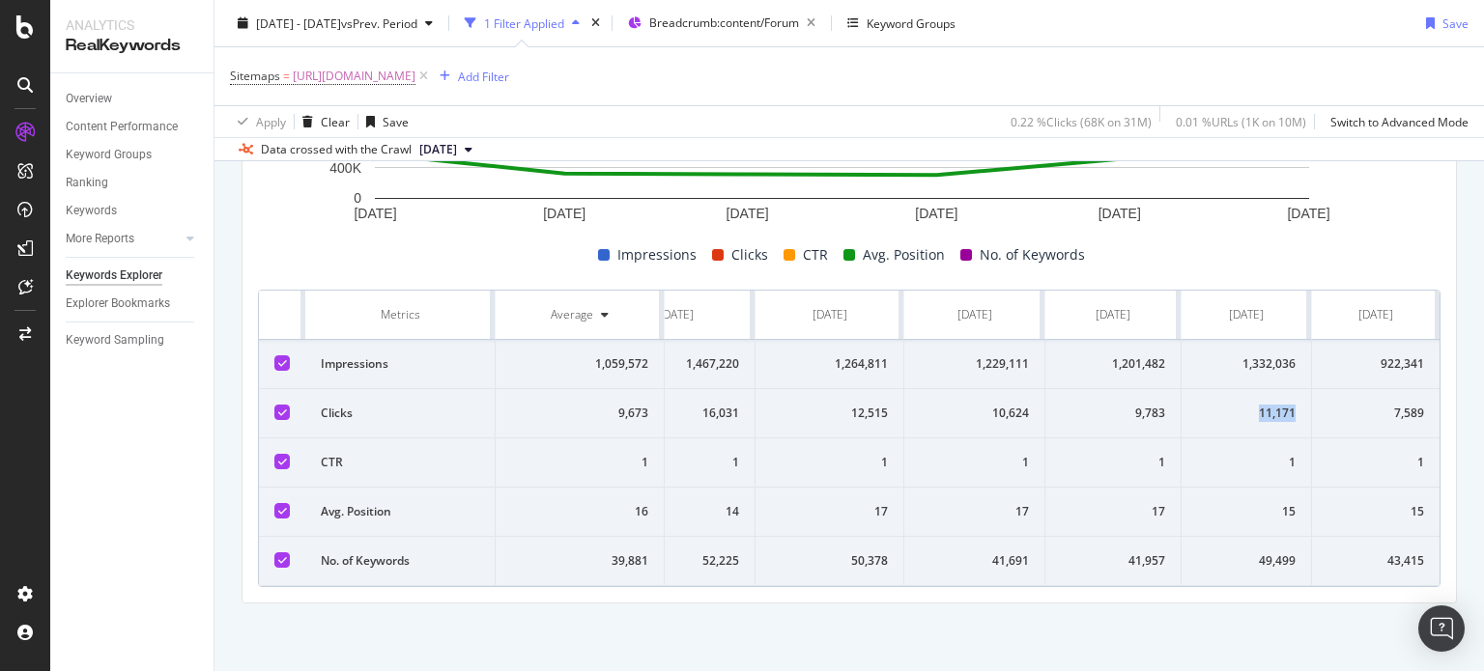
drag, startPoint x: 1226, startPoint y: 392, endPoint x: 1279, endPoint y: 402, distance: 54.0
click at [1279, 405] on div "11,171" at bounding box center [1246, 413] width 99 height 17
drag, startPoint x: 1087, startPoint y: 404, endPoint x: 1177, endPoint y: 397, distance: 91.0
click at [1177, 397] on tr "Clicks 9,673 16,031 12,515 10,624 9,783 11,171 7,589" at bounding box center [814, 413] width 1249 height 49
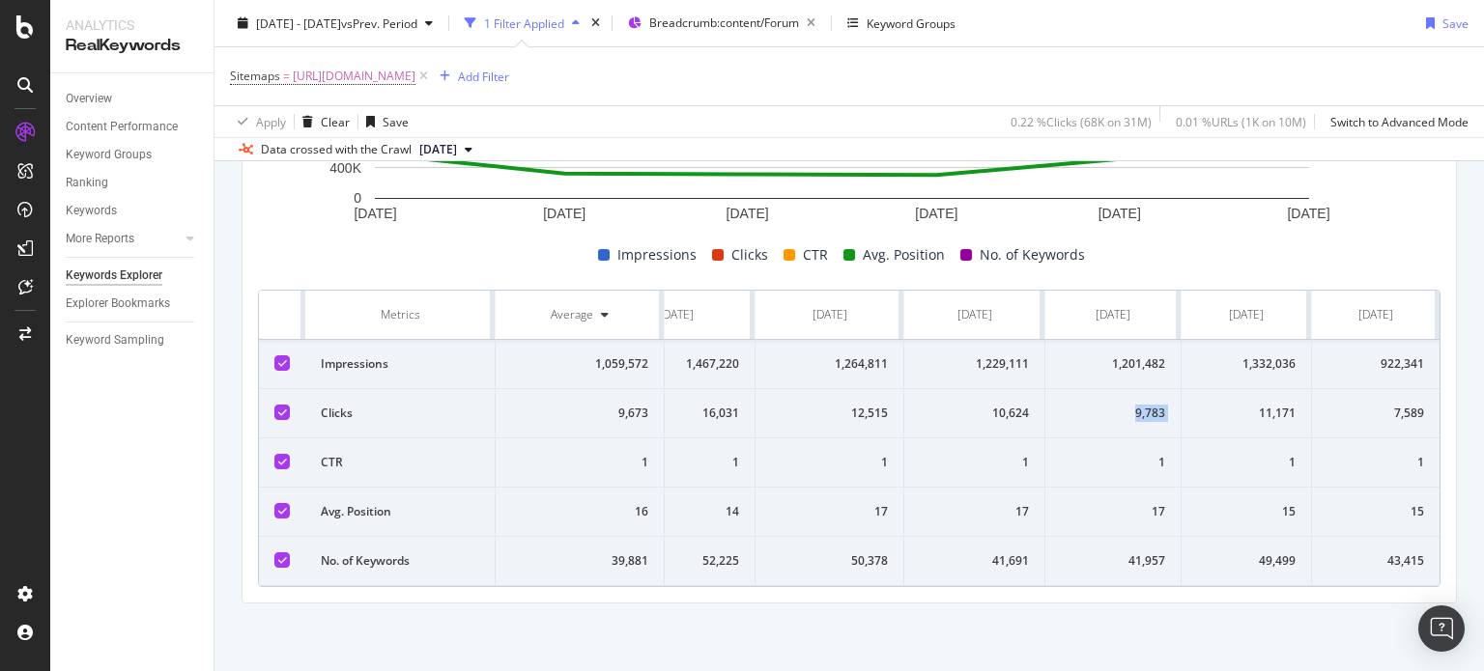
click at [1181, 397] on td "11,171" at bounding box center [1246, 413] width 130 height 49
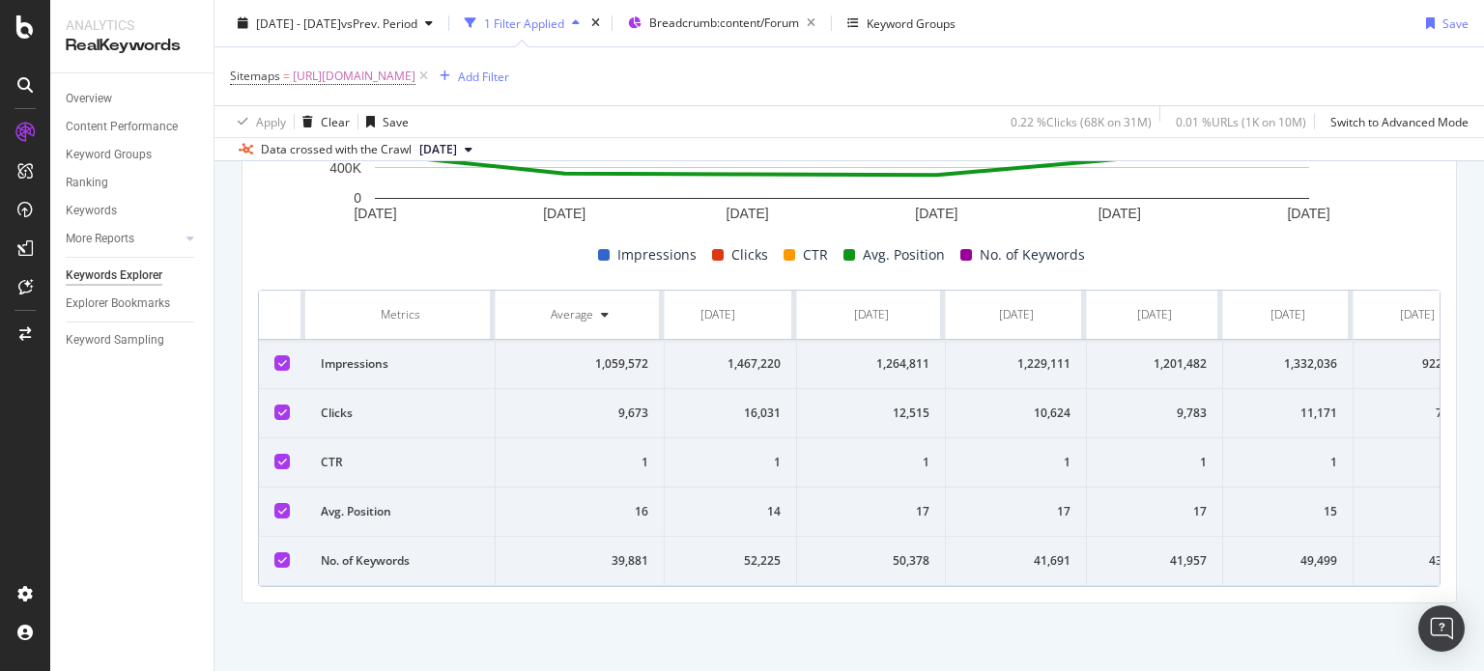
scroll to position [0, 0]
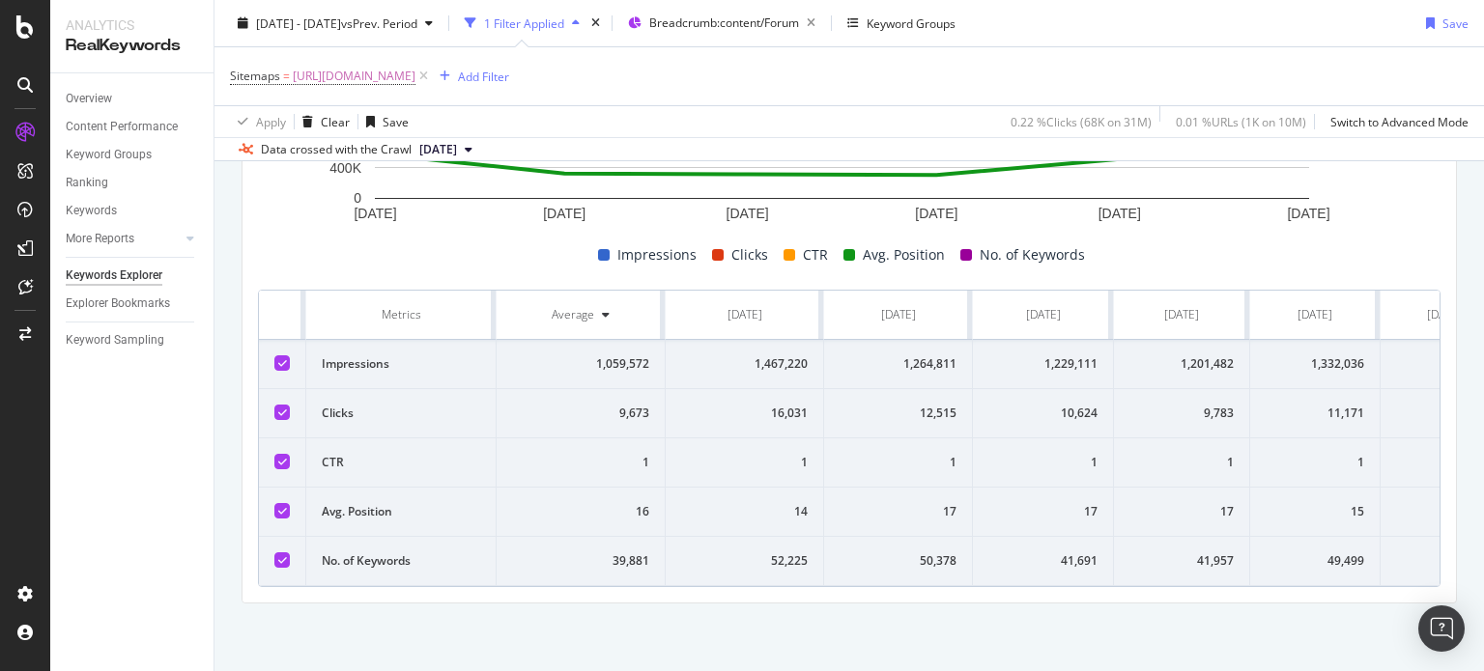
click at [269, 297] on th at bounding box center [282, 315] width 47 height 49
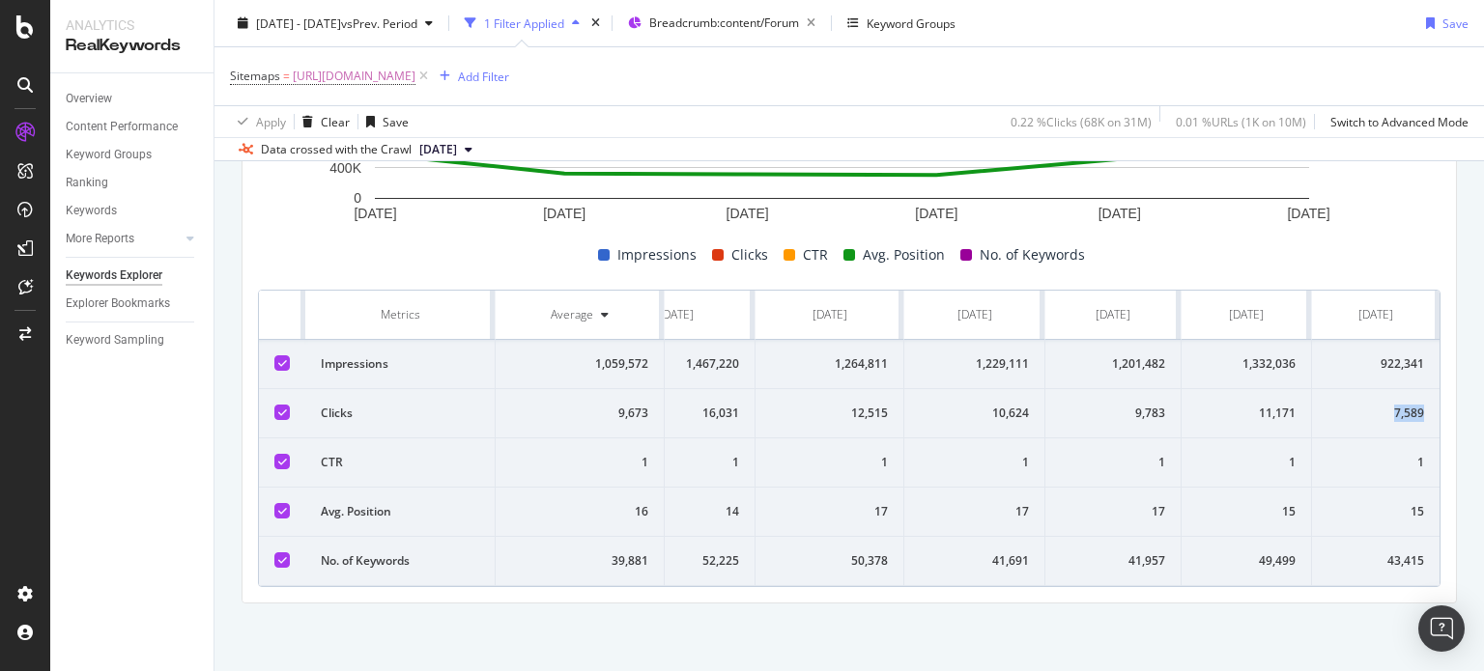
drag, startPoint x: 1379, startPoint y: 405, endPoint x: 1417, endPoint y: 401, distance: 37.9
click at [1417, 401] on td "7,589" at bounding box center [1375, 413] width 127 height 49
copy div "7,589"
drag, startPoint x: 267, startPoint y: 292, endPoint x: 1483, endPoint y: 592, distance: 1252.5
click at [1483, 592] on div "Keywords Explorer nobroker [DATE] - [DATE] vs Prev. Period 1 Filter Applied Bre…" at bounding box center [848, 335] width 1269 height 671
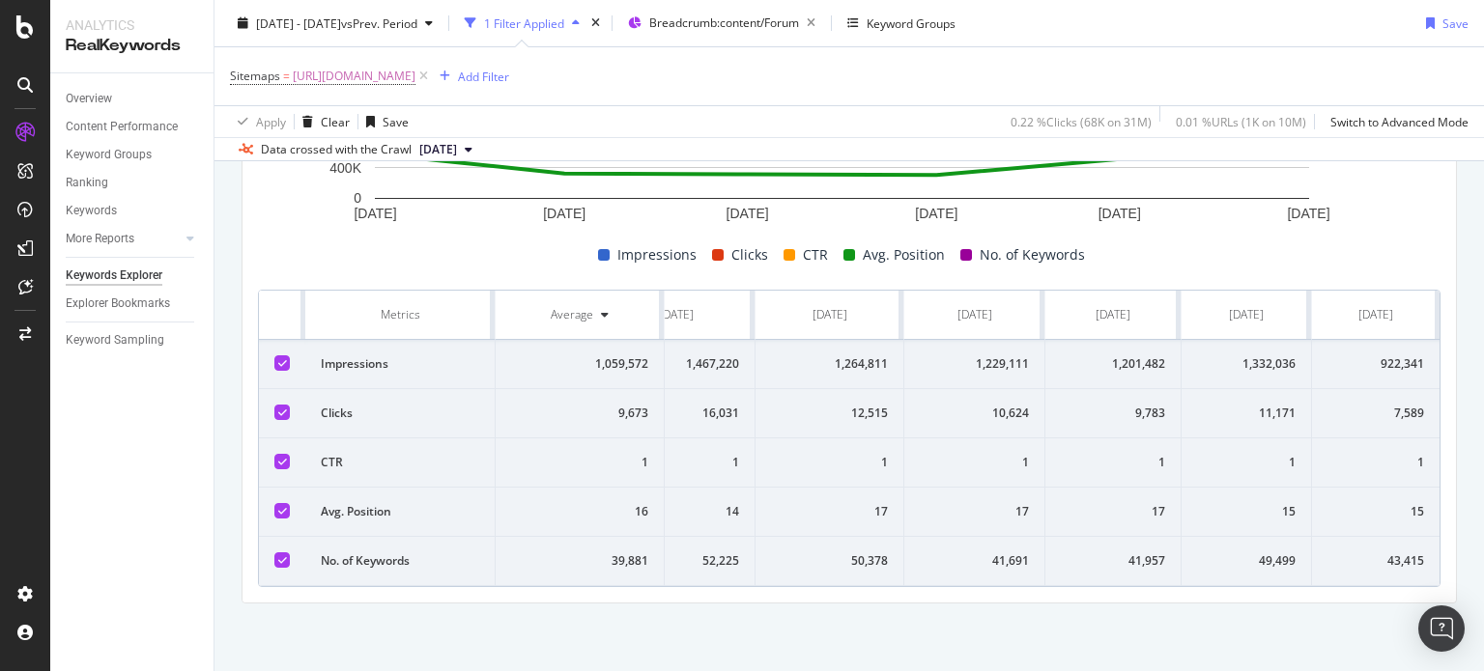
copy thead
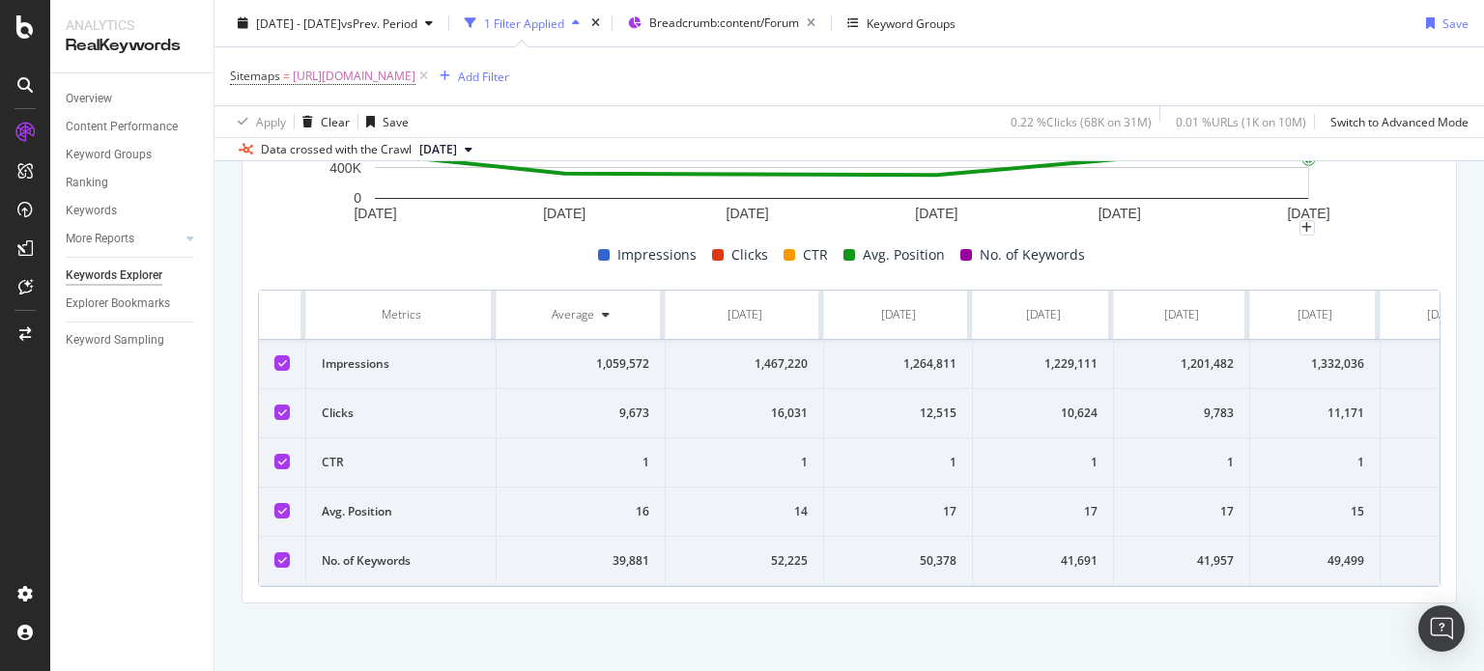
click at [275, 291] on th at bounding box center [282, 315] width 47 height 49
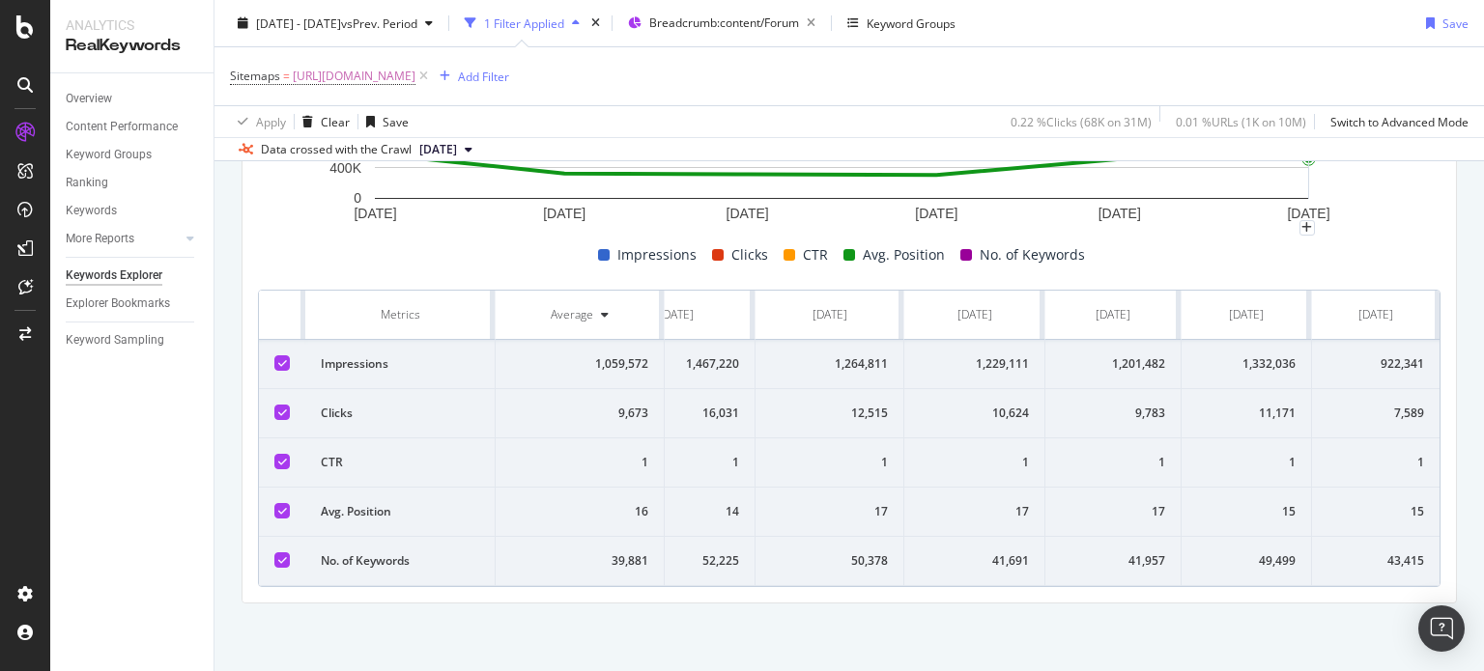
drag, startPoint x: 270, startPoint y: 291, endPoint x: 1483, endPoint y: 649, distance: 1264.0
click at [1483, 649] on div "Keywords Explorer nobroker [DATE] - [DATE] vs Prev. Period 1 Filter Applied Bre…" at bounding box center [848, 335] width 1269 height 671
copy thead
